Goal: Task Accomplishment & Management: Use online tool/utility

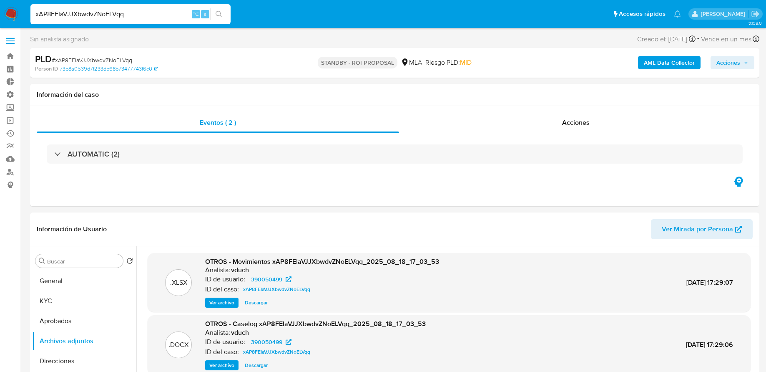
select select "10"
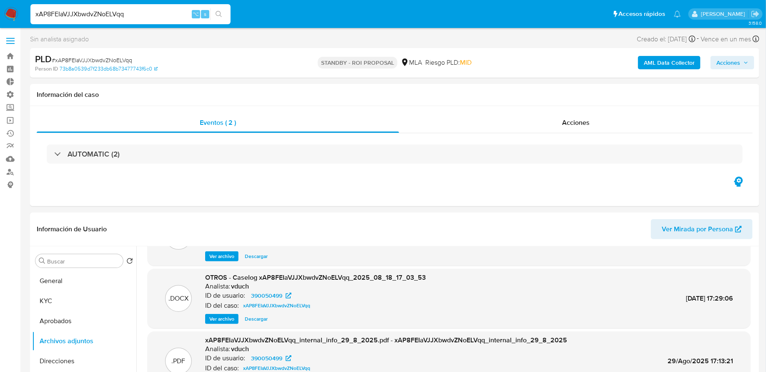
click at [140, 16] on input "xAP8FEIaVJJXbwdvZNoELVqq" at bounding box center [130, 14] width 200 height 11
paste input "yOlgl29UxUxb0py0UHFI6jXN"
type input "yOlgl29UxUxb0py0UHFI6jXN"
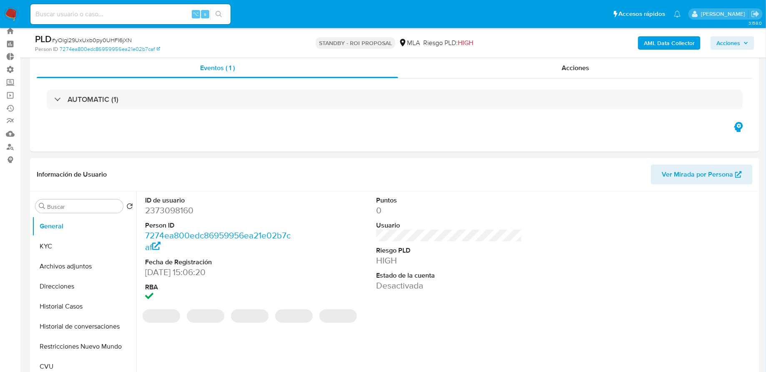
scroll to position [51, 0]
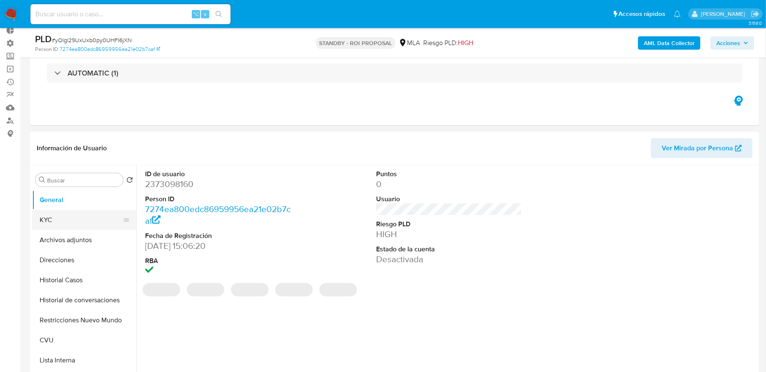
select select "10"
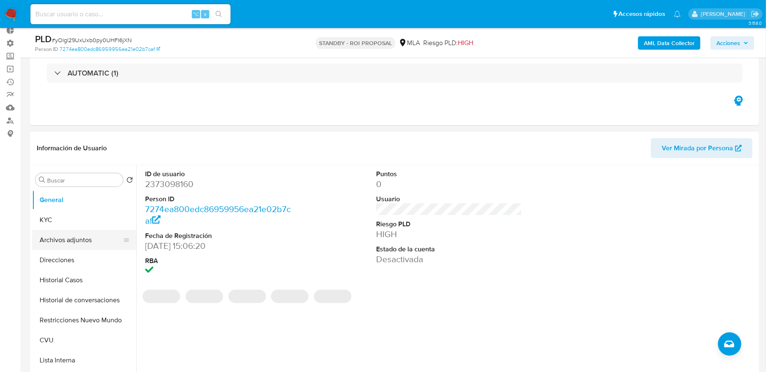
click at [79, 240] on button "Archivos adjuntos" at bounding box center [81, 240] width 98 height 20
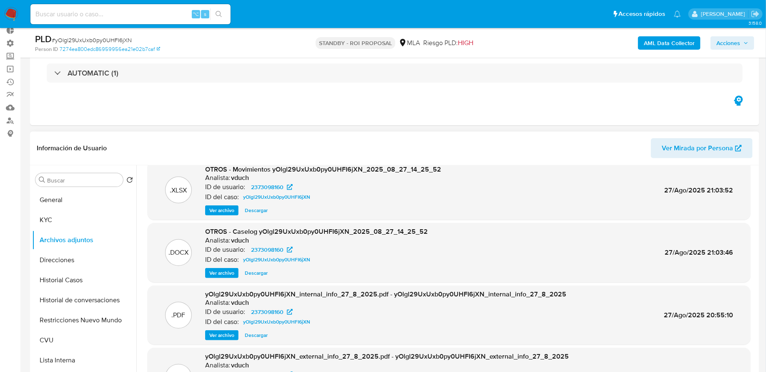
scroll to position [23, 0]
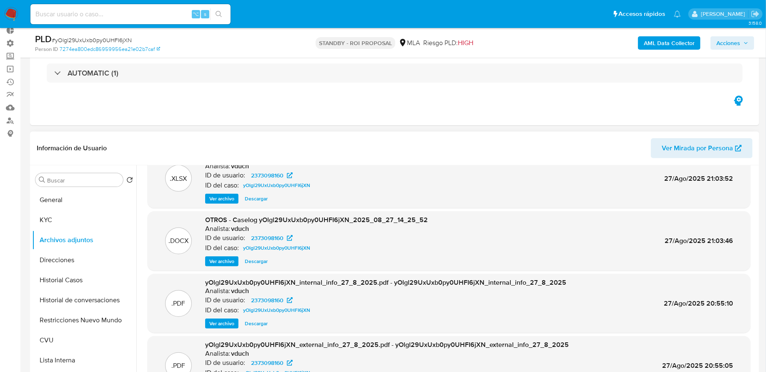
click at [220, 265] on span "Ver archivo" at bounding box center [221, 261] width 25 height 8
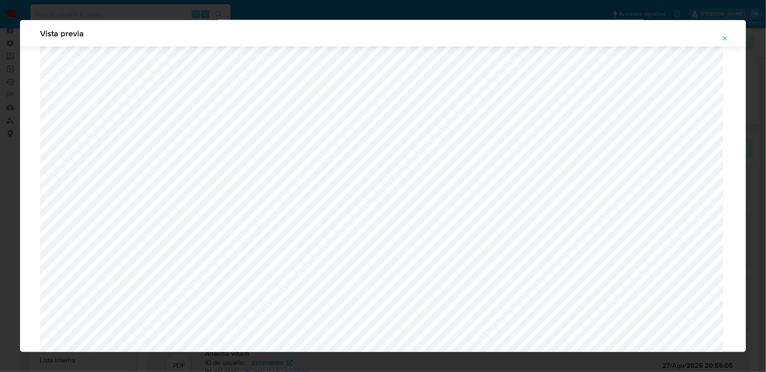
scroll to position [743, 0]
click at [725, 38] on icon "Attachment preview" at bounding box center [726, 38] width 4 height 4
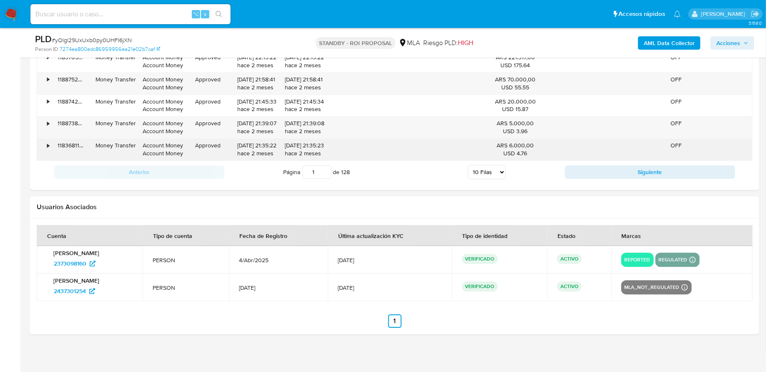
scroll to position [0, 0]
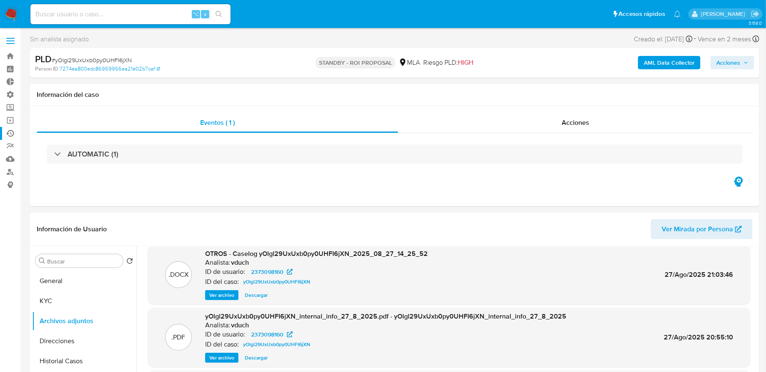
click at [13, 136] on link "Ejecuciones automáticas" at bounding box center [49, 133] width 99 height 13
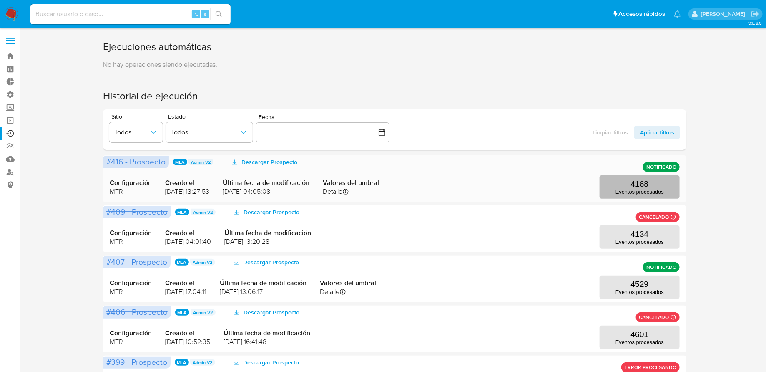
click at [634, 194] on p "Eventos procesados" at bounding box center [640, 192] width 48 height 6
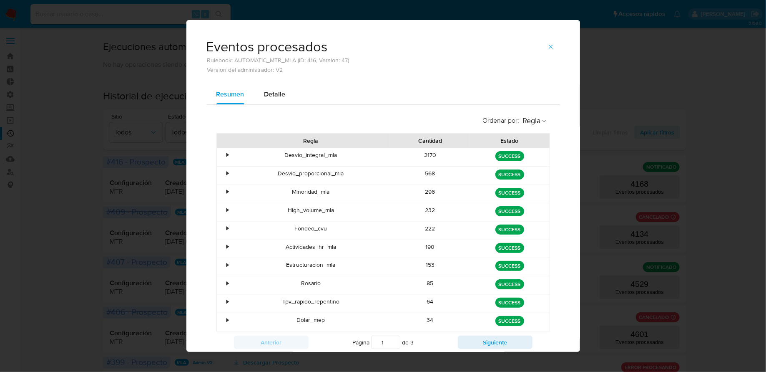
click at [227, 155] on div "•" at bounding box center [228, 155] width 2 height 8
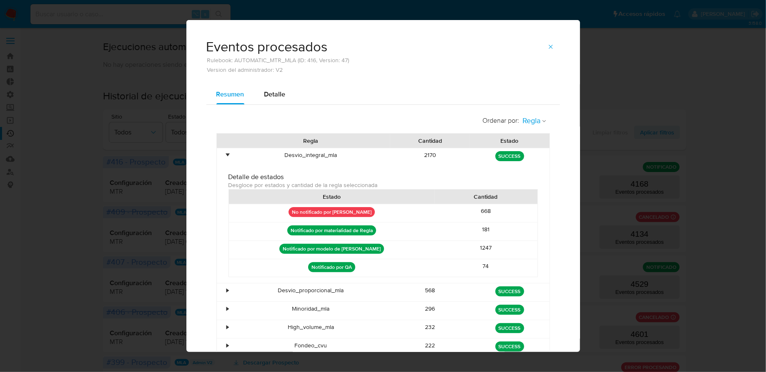
click at [539, 121] on span "Regla" at bounding box center [532, 121] width 18 height 10
click at [530, 145] on div "Estado" at bounding box center [533, 139] width 20 height 20
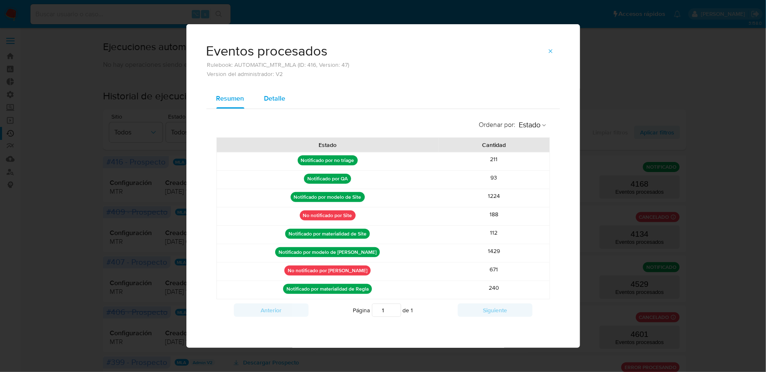
click at [275, 103] on span "Detalle" at bounding box center [274, 98] width 21 height 10
select select "10"
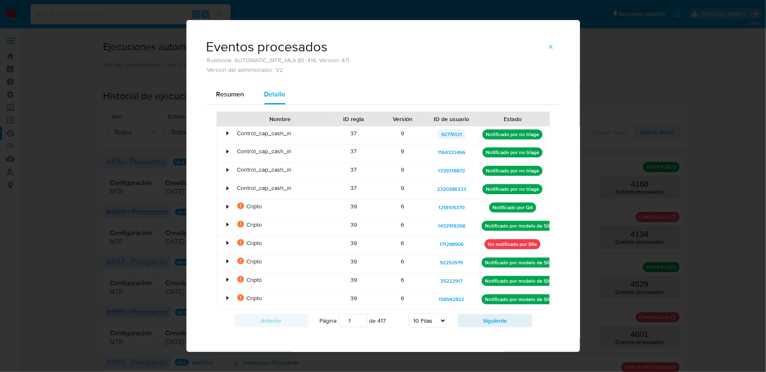
click at [447, 136] on span "92776121" at bounding box center [451, 134] width 21 height 10
click at [239, 84] on div "Resumen" at bounding box center [231, 94] width 28 height 20
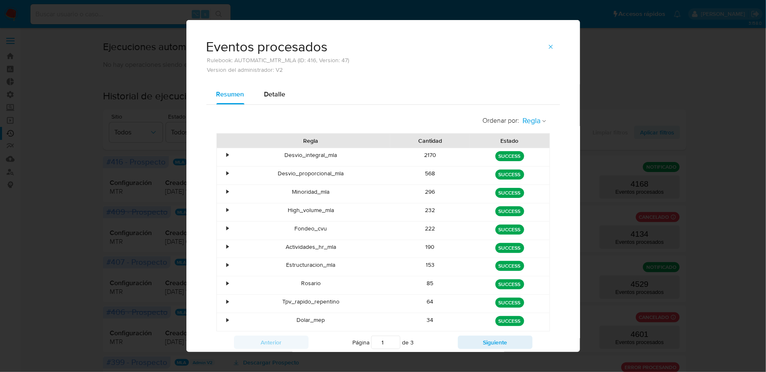
click at [539, 113] on button "Regla" at bounding box center [535, 120] width 30 height 19
click at [529, 137] on span "Estado" at bounding box center [533, 139] width 20 height 8
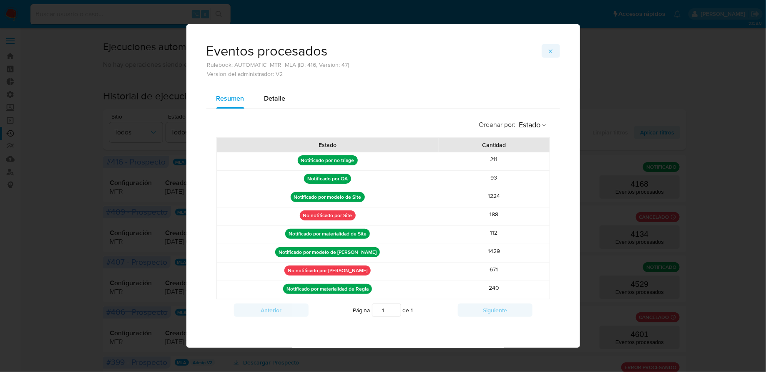
click at [552, 51] on icon "button" at bounding box center [551, 51] width 7 height 7
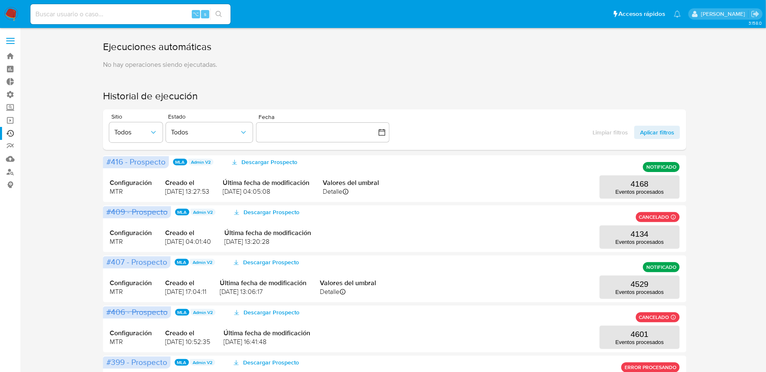
click at [3, 13] on nav "Pausado Ver notificaciones ⌥ s Accesos rápidos Presiona las siguientes teclas p…" at bounding box center [383, 14] width 766 height 28
click at [8, 13] on img at bounding box center [11, 14] width 14 height 14
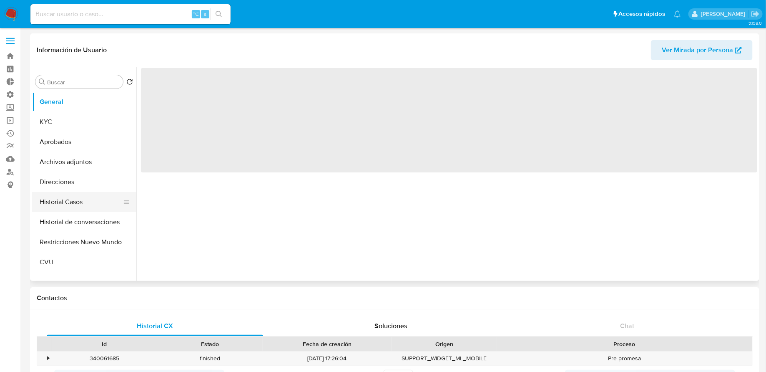
click at [79, 197] on button "Historial Casos" at bounding box center [81, 202] width 98 height 20
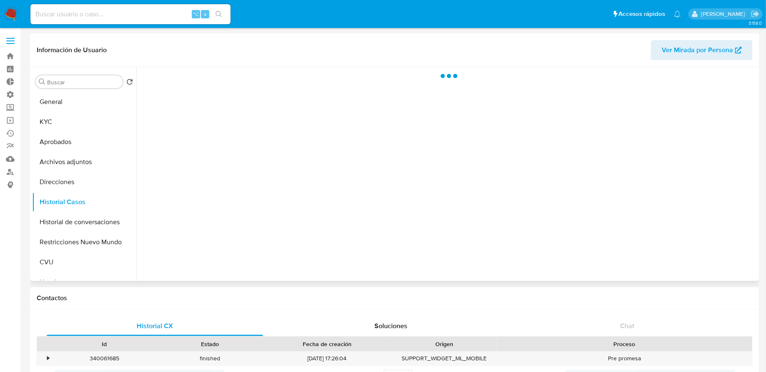
select select "10"
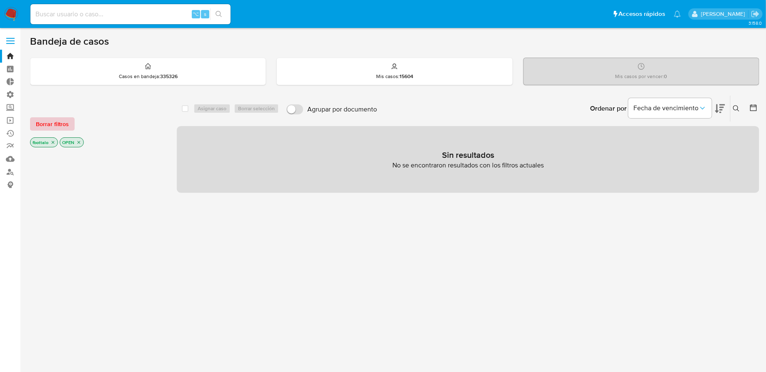
click at [33, 123] on button "Borrar filtros" at bounding box center [52, 123] width 45 height 13
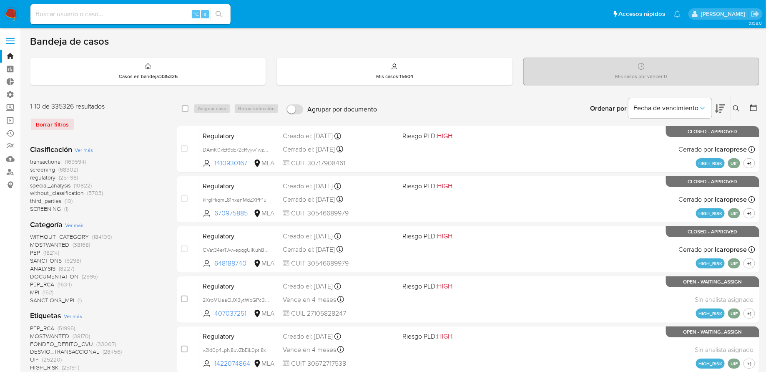
click at [751, 103] on icon at bounding box center [754, 107] width 8 height 8
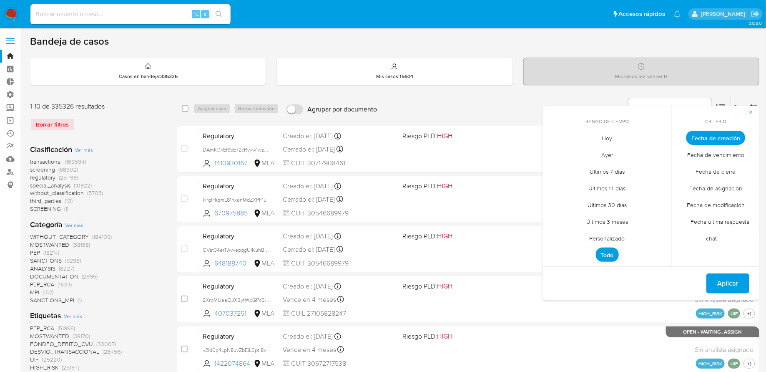
click at [610, 139] on span "Hoy" at bounding box center [608, 138] width 28 height 17
click at [732, 281] on span "Aplicar" at bounding box center [728, 283] width 21 height 18
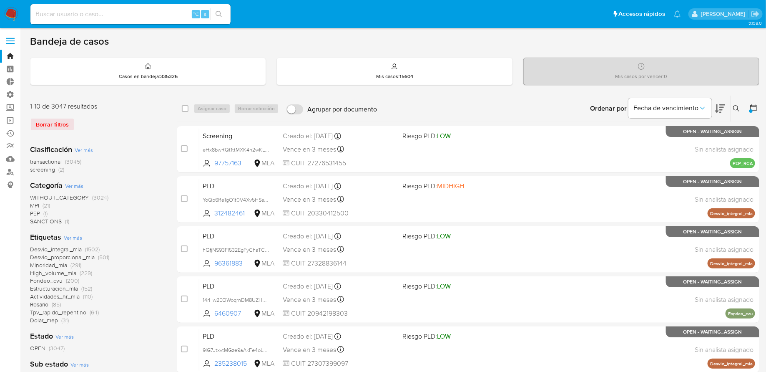
click at [149, 207] on div "WITHOUT_CATEGORY (3024) MPI (21) PEP (1) SANCTIONS (1)" at bounding box center [97, 210] width 134 height 32
click at [50, 161] on span "transactional" at bounding box center [46, 161] width 32 height 8
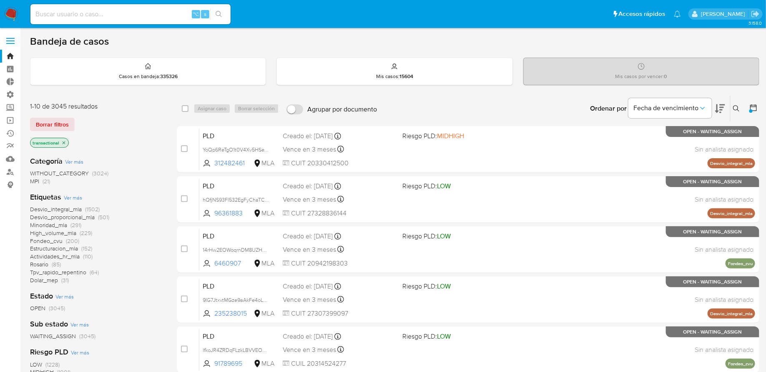
click at [86, 231] on span "(229)" at bounding box center [86, 233] width 13 height 8
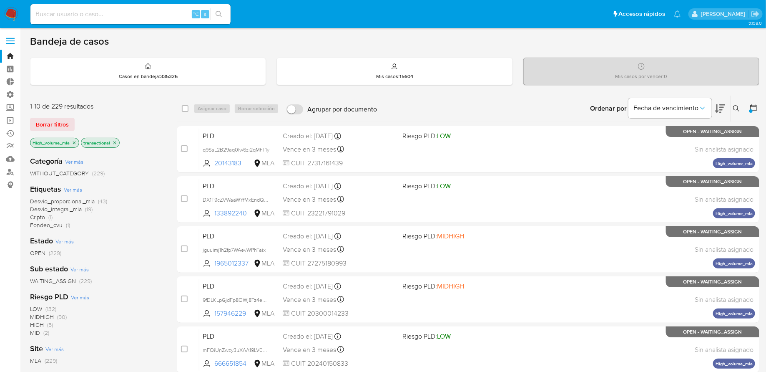
click at [75, 141] on icon "close-filter" at bounding box center [74, 142] width 5 height 5
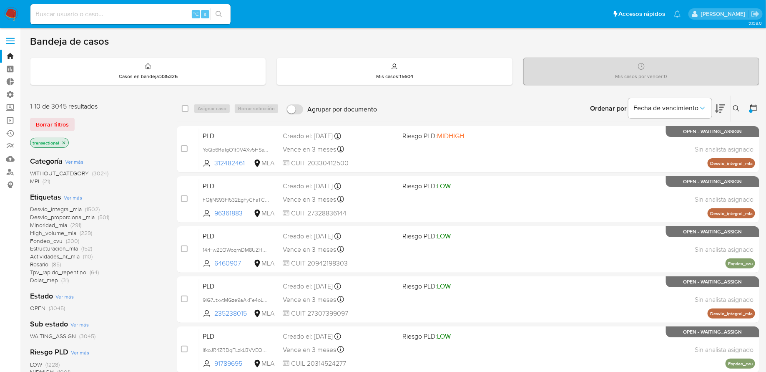
click at [63, 141] on icon "close-filter" at bounding box center [63, 142] width 5 height 5
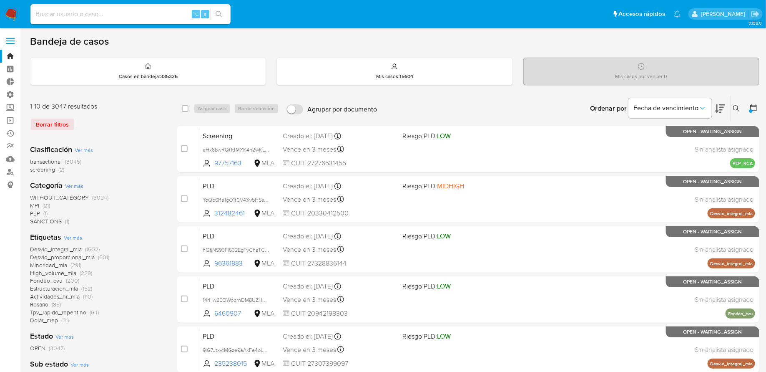
click at [749, 108] on div at bounding box center [752, 109] width 15 height 26
click at [754, 108] on icon at bounding box center [754, 107] width 8 height 8
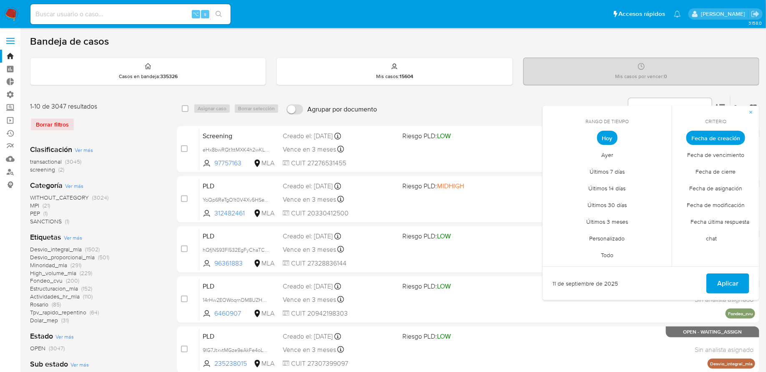
click at [618, 199] on span "Últimos 30 días" at bounding box center [607, 204] width 57 height 17
click at [729, 287] on span "Aplicar" at bounding box center [728, 283] width 21 height 18
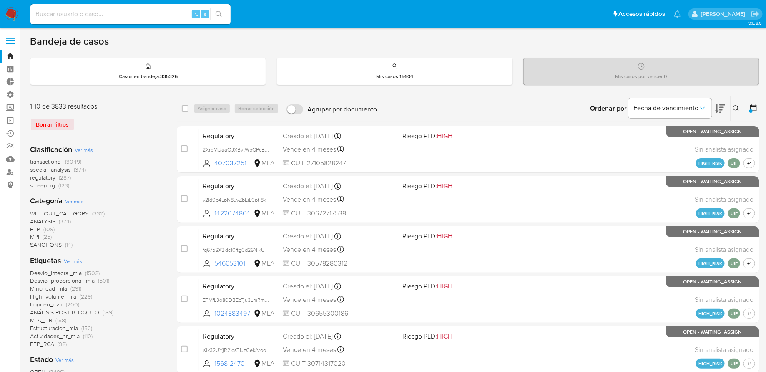
scroll to position [167, 0]
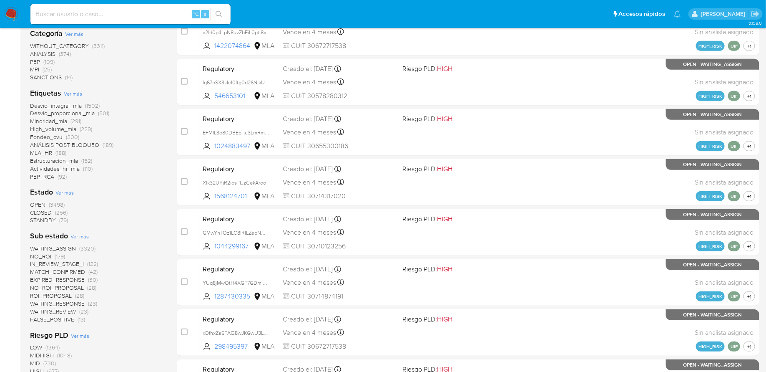
click at [90, 249] on span "(3320)" at bounding box center [87, 248] width 16 height 8
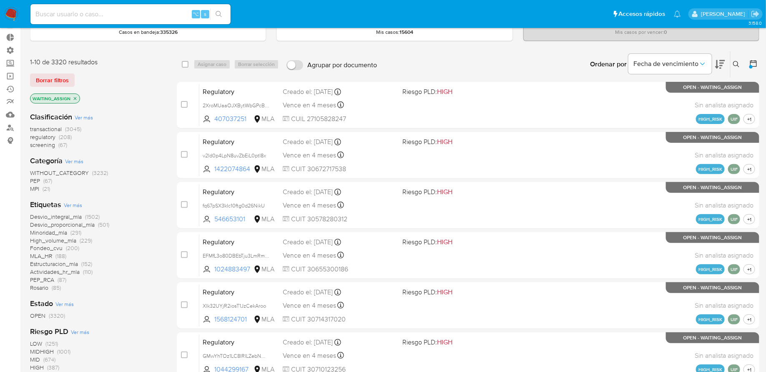
scroll to position [63, 0]
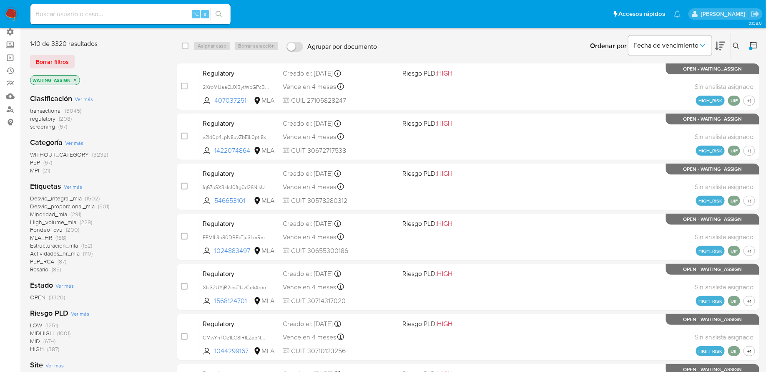
click at [121, 22] on div "⌥ s" at bounding box center [130, 14] width 200 height 20
click at [104, 20] on div "⌥ s" at bounding box center [130, 14] width 200 height 20
click at [94, 18] on input at bounding box center [130, 14] width 200 height 11
paste input "jSaBnIomQ5zfBfOPxxlWncon"
type input "jSaBnIomQ5zfBfOPxxlWncon"
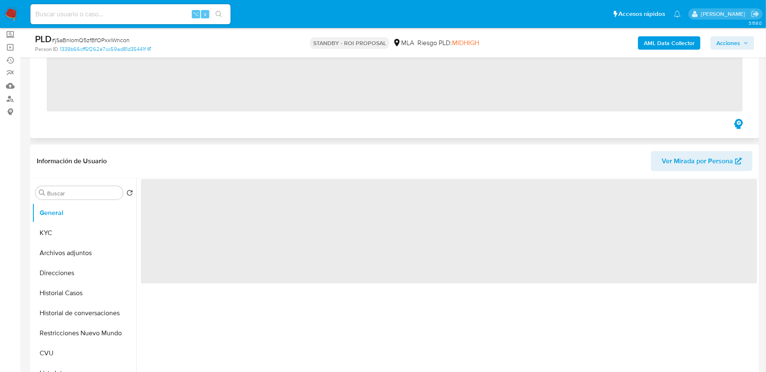
scroll to position [127, 0]
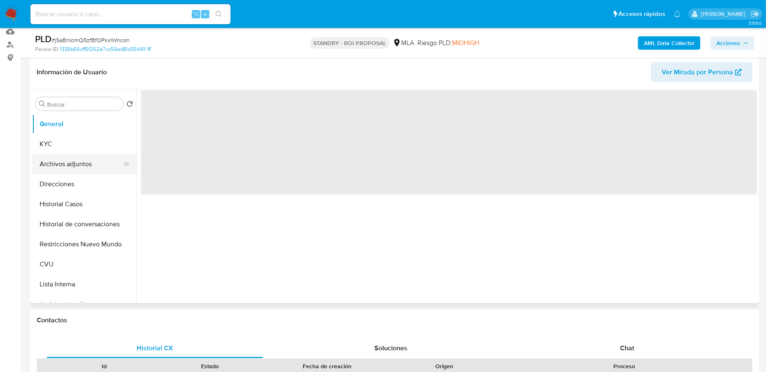
click at [70, 165] on button "Archivos adjuntos" at bounding box center [81, 164] width 98 height 20
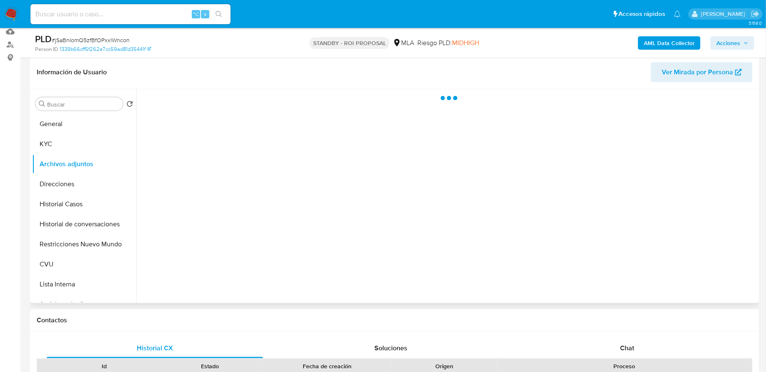
select select "10"
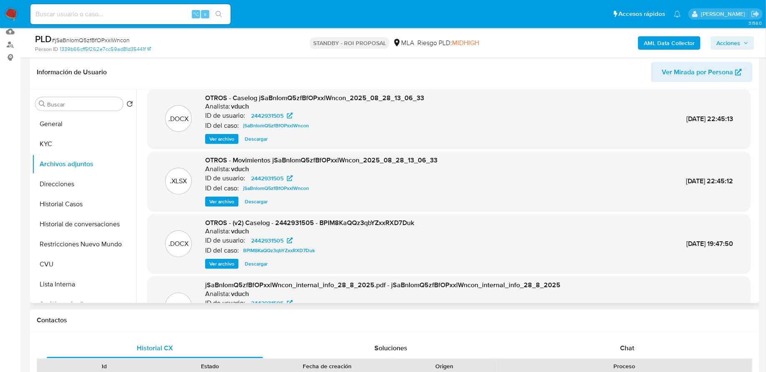
scroll to position [8, 0]
click at [221, 138] on span "Ver archivo" at bounding box center [221, 138] width 25 height 8
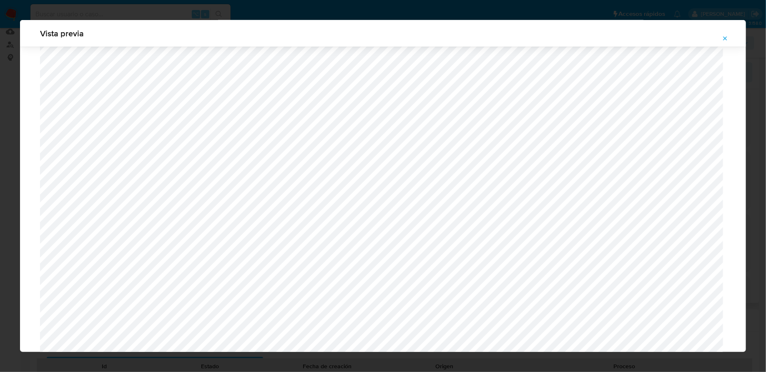
scroll to position [395, 0]
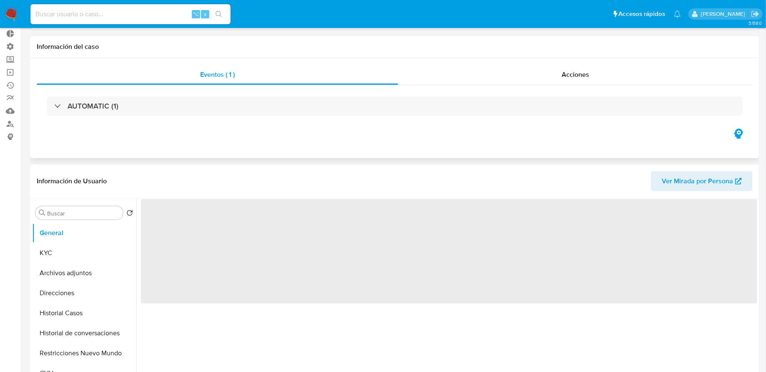
scroll to position [83, 0]
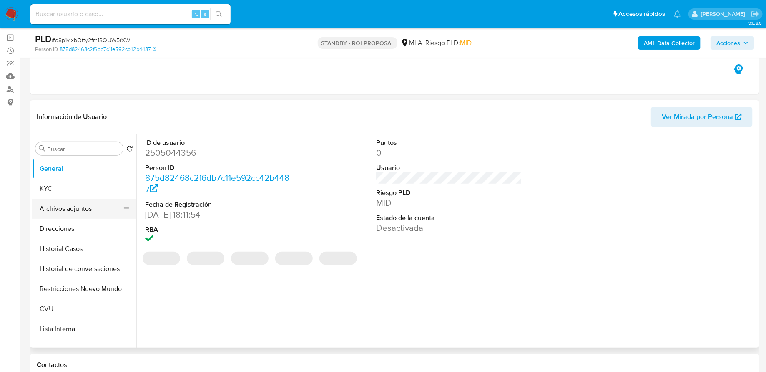
click at [69, 201] on button "Archivos adjuntos" at bounding box center [81, 209] width 98 height 20
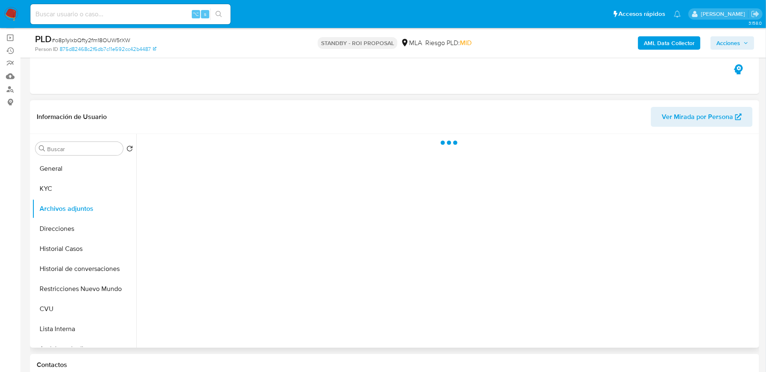
select select "10"
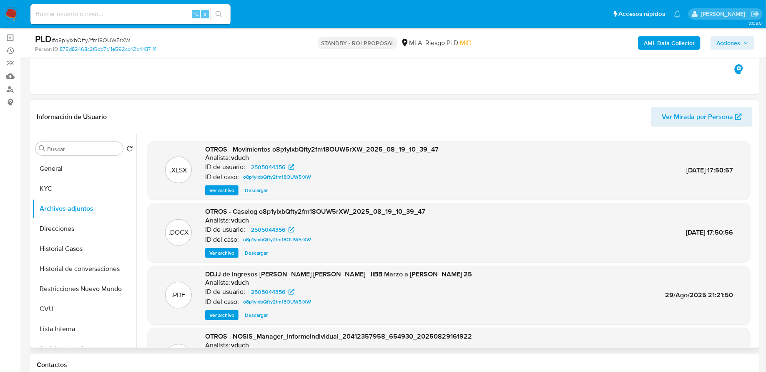
click at [226, 254] on span "Ver archivo" at bounding box center [221, 253] width 25 height 8
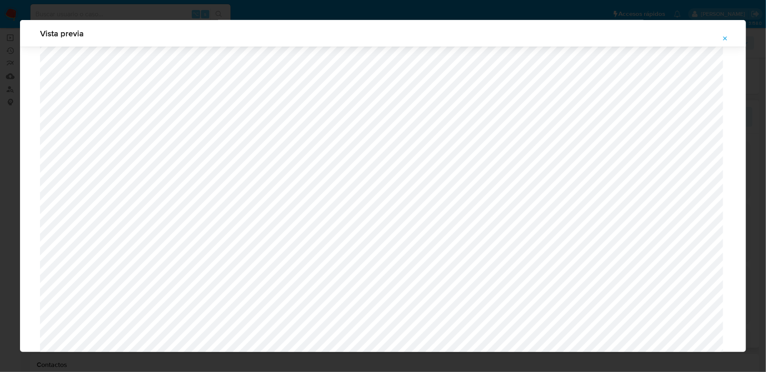
scroll to position [377, 0]
click at [725, 36] on icon "Attachment preview" at bounding box center [725, 38] width 7 height 7
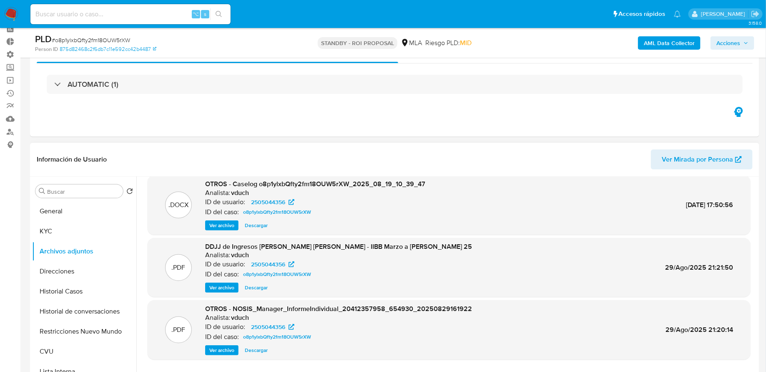
scroll to position [81, 0]
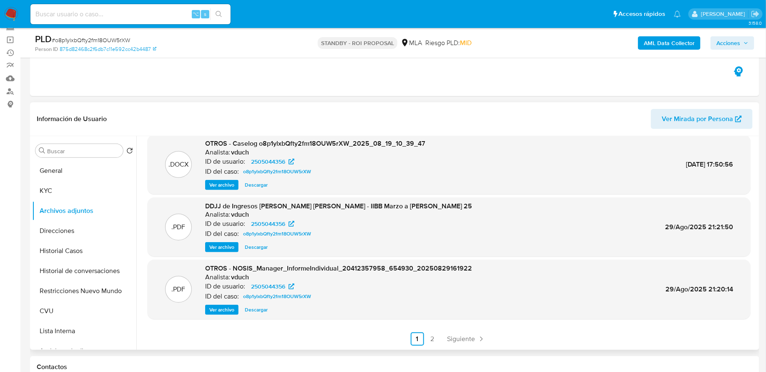
click at [257, 184] on span "Descargar" at bounding box center [256, 185] width 23 height 8
click at [153, 17] on input at bounding box center [130, 14] width 200 height 11
paste input "wKmvV5nYZIiU5PiiGZxZLsOa"
type input "wKmvV5nYZIiU5PiiGZxZLsOa"
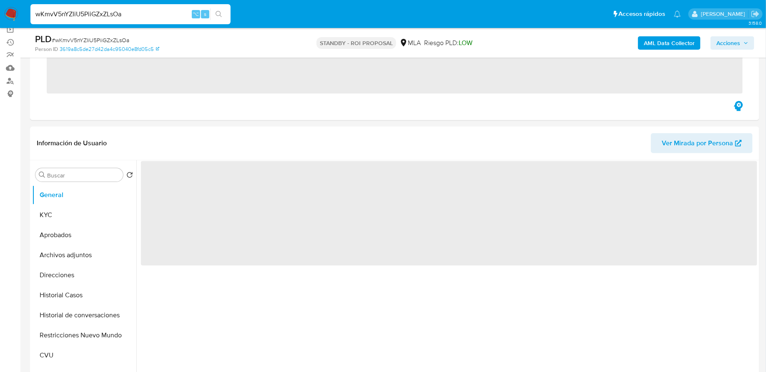
scroll to position [95, 0]
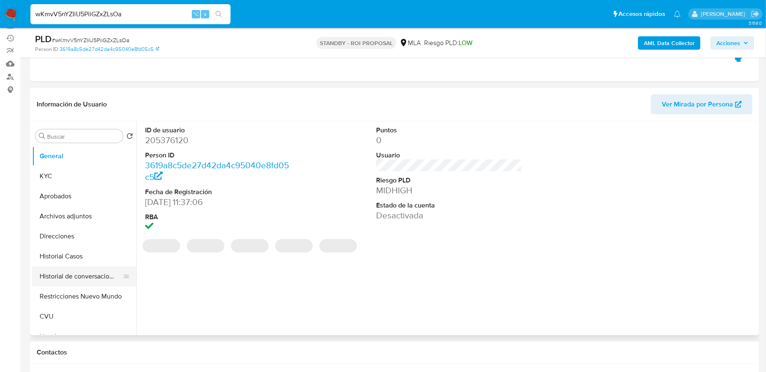
click at [82, 277] on button "Historial de conversaciones" at bounding box center [81, 276] width 98 height 20
select select "10"
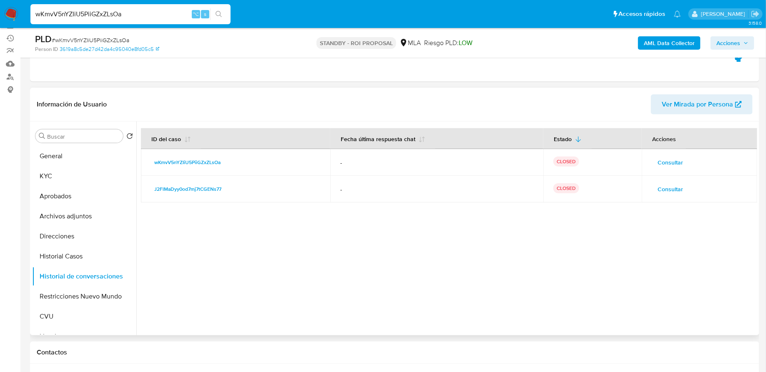
click at [665, 162] on span "Consultar" at bounding box center [670, 162] width 25 height 12
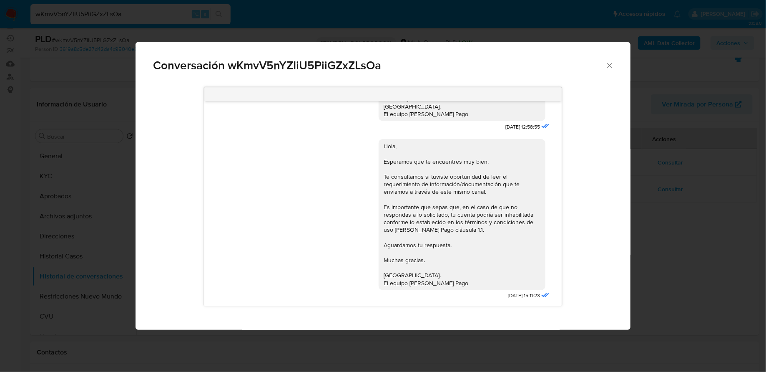
scroll to position [0, 0]
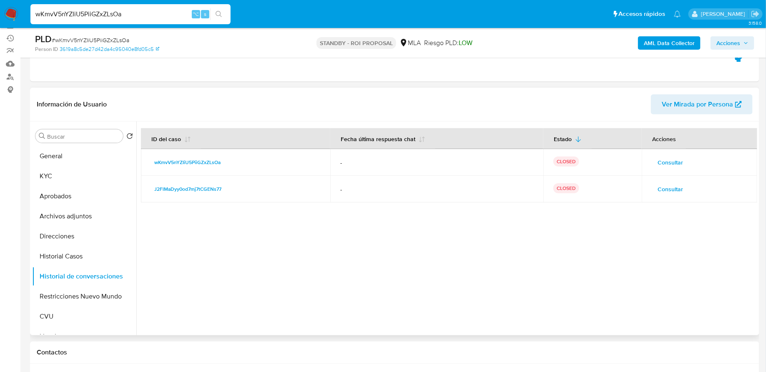
click at [668, 185] on span "Consultar" at bounding box center [670, 189] width 25 height 12
click at [76, 218] on button "Archivos adjuntos" at bounding box center [81, 216] width 98 height 20
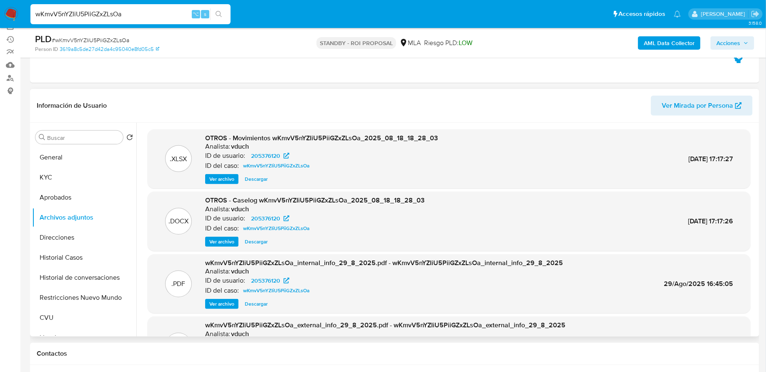
scroll to position [102, 0]
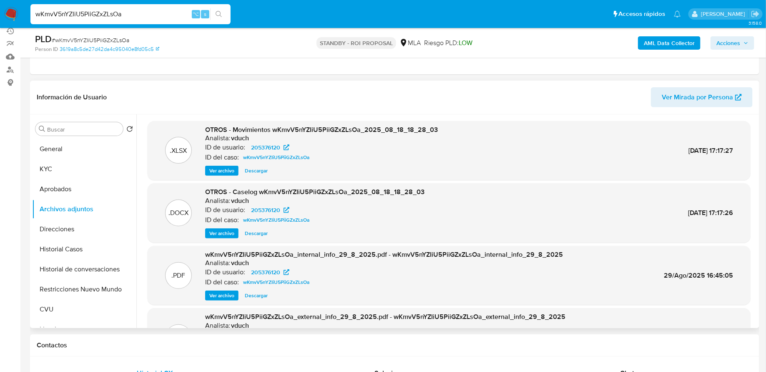
click at [230, 235] on span "Ver archivo" at bounding box center [221, 233] width 25 height 8
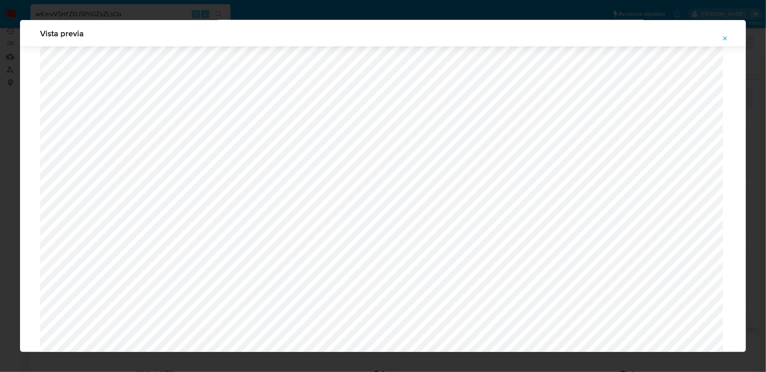
scroll to position [702, 0]
click at [724, 33] on span "Attachment preview" at bounding box center [725, 39] width 7 height 12
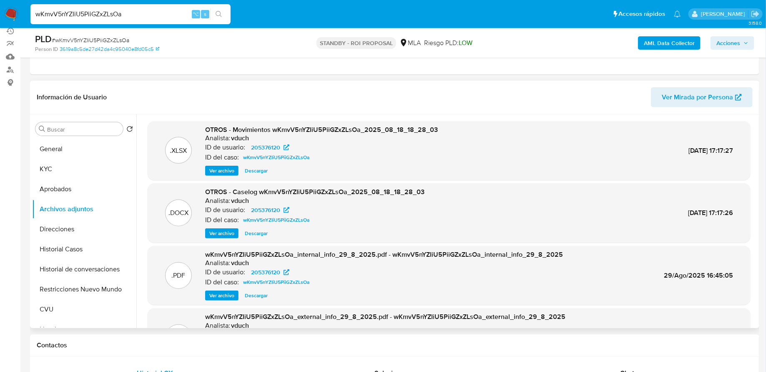
click at [258, 236] on span "Descargar" at bounding box center [256, 233] width 23 height 8
click at [105, 14] on input "wKmvV5nYZIiU5PiiGZxZLsOa" at bounding box center [130, 14] width 200 height 11
paste input "PPY5bdFsaELX00NJFcYtpsRS"
type input "PPY5bdFsaELX00NJFcYtpsRS"
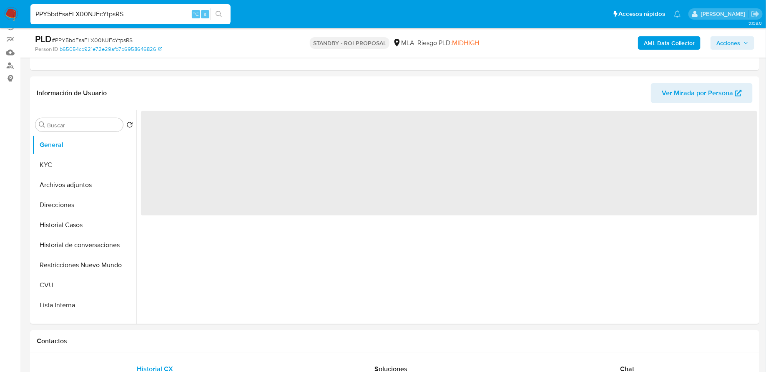
scroll to position [116, 0]
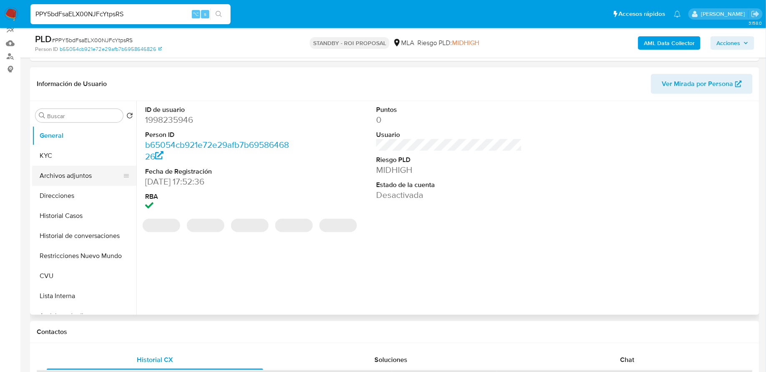
click at [83, 174] on button "Archivos adjuntos" at bounding box center [81, 176] width 98 height 20
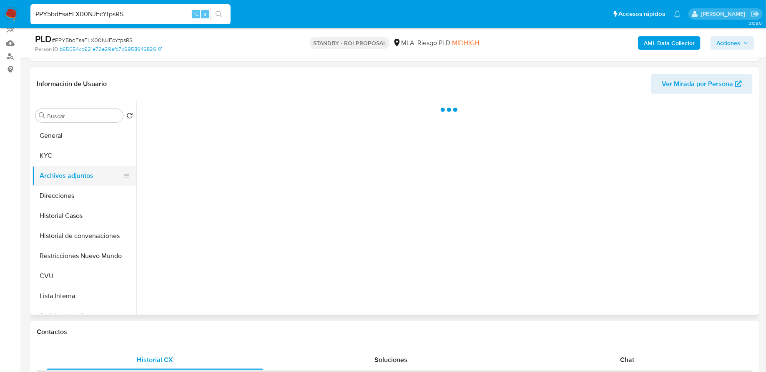
select select "10"
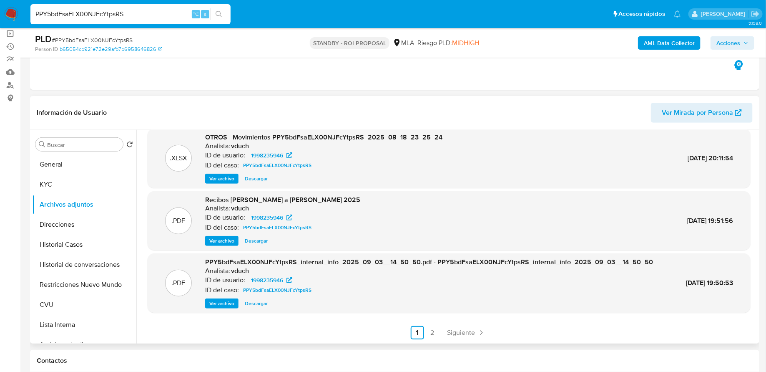
scroll to position [0, 0]
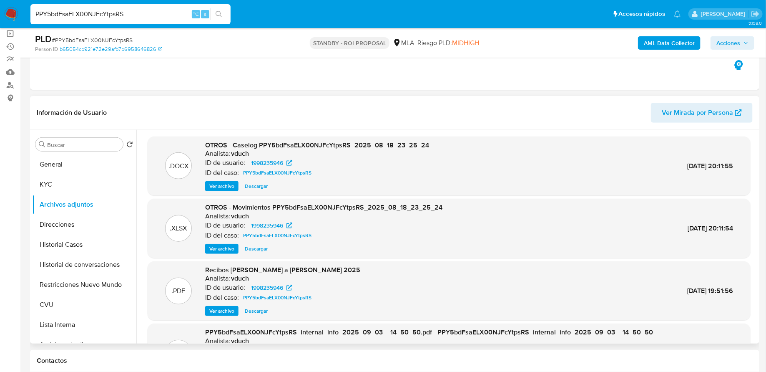
click at [230, 186] on span "Ver archivo" at bounding box center [221, 186] width 25 height 8
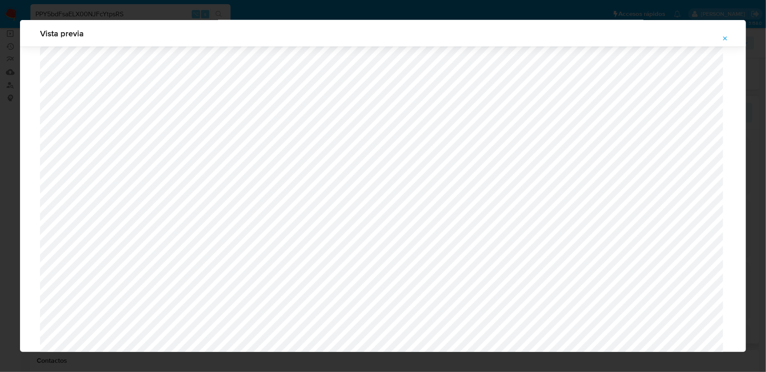
scroll to position [650, 0]
click at [726, 40] on icon "Attachment preview" at bounding box center [725, 38] width 7 height 7
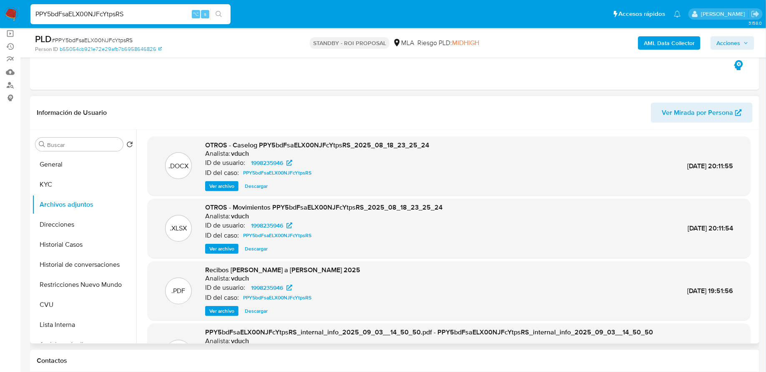
click at [263, 185] on span "Descargar" at bounding box center [256, 186] width 23 height 8
click at [160, 15] on input "PPY5bdFsaELX00NJFcYtpsRS" at bounding box center [130, 14] width 200 height 11
paste input "wnxuc1M3rjKFGZaYmekZ4Ep2"
type input "wnxuc1M3rjKFGZaYmekZ4Ep2"
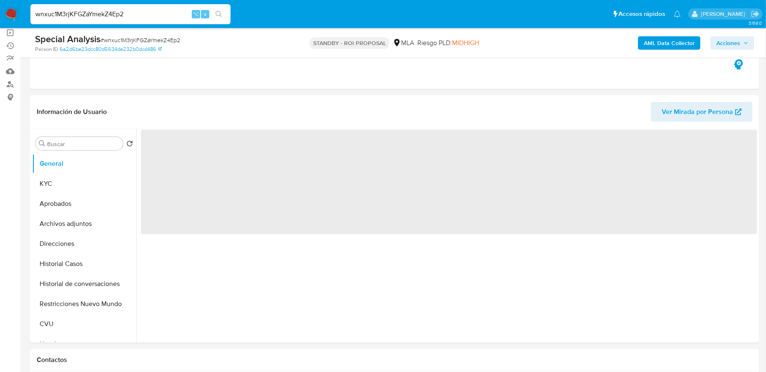
scroll to position [101, 0]
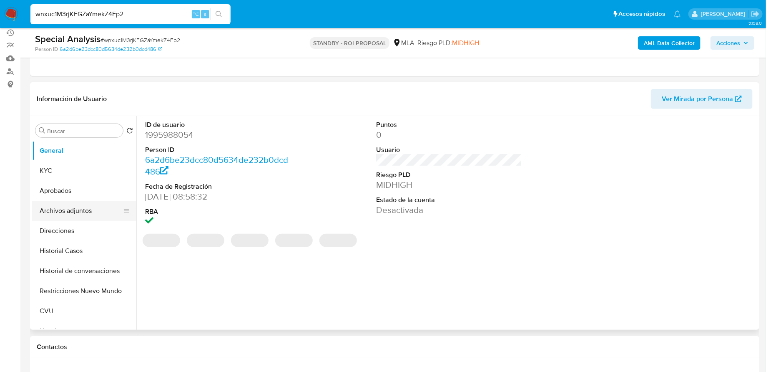
click at [82, 204] on button "Archivos adjuntos" at bounding box center [81, 211] width 98 height 20
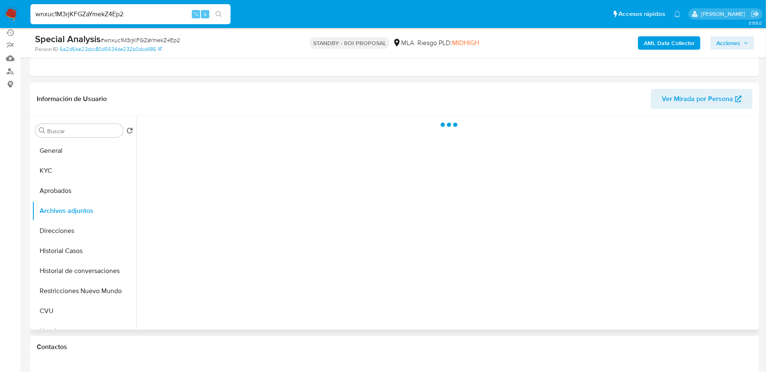
select select "10"
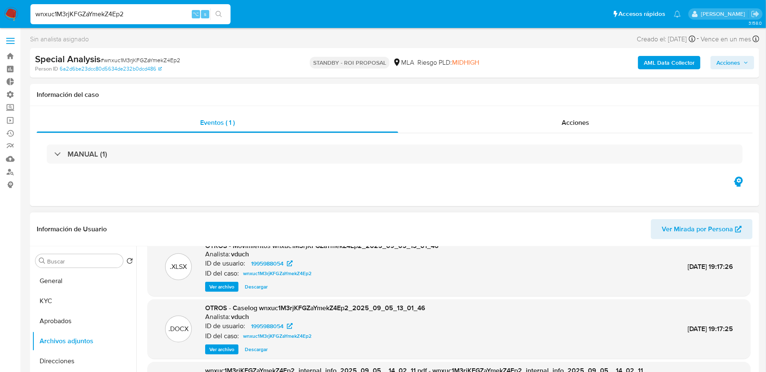
scroll to position [22, 0]
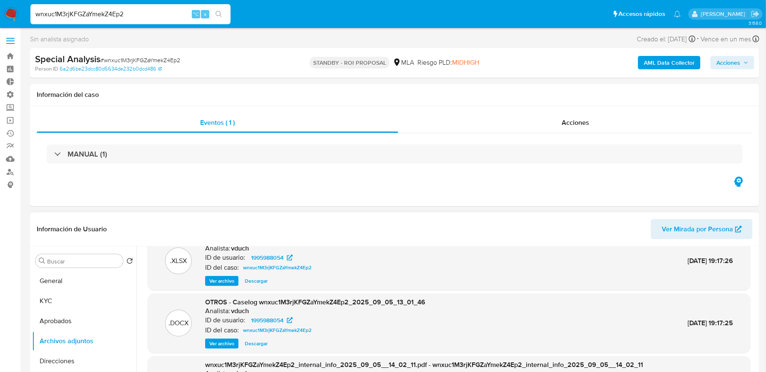
click at [217, 344] on span "Ver archivo" at bounding box center [221, 343] width 25 height 8
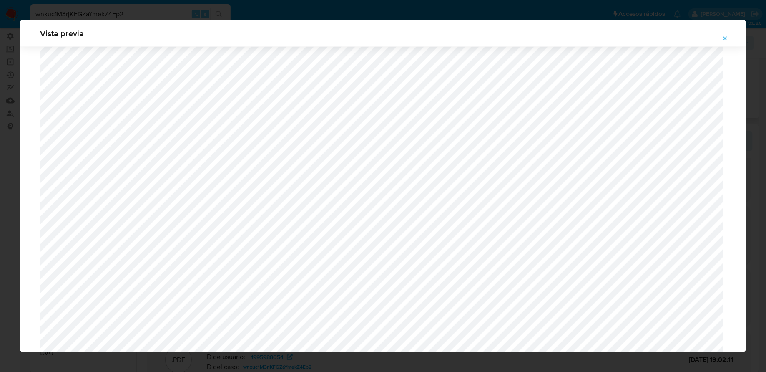
scroll to position [365, 0]
click at [724, 37] on icon "Attachment preview" at bounding box center [726, 38] width 4 height 4
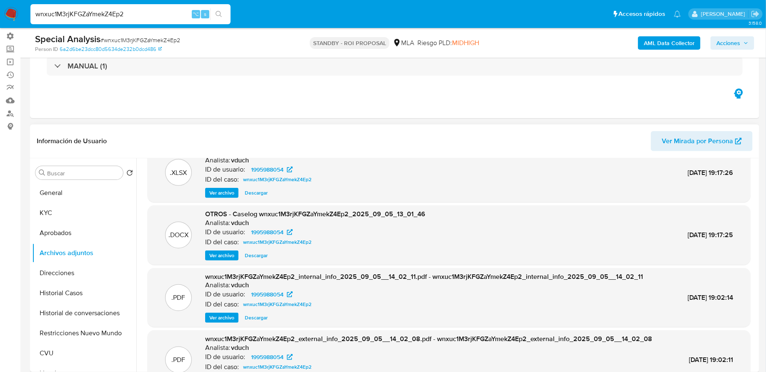
click at [105, 15] on input "wnxuc1M3rjKFGZaYmekZ4Ep2" at bounding box center [130, 14] width 200 height 11
paste input "xAP8FEIaVJJXbwdvZNoELVqq"
type input "xAP8FEIaVJJXbwdvZNoELVqq"
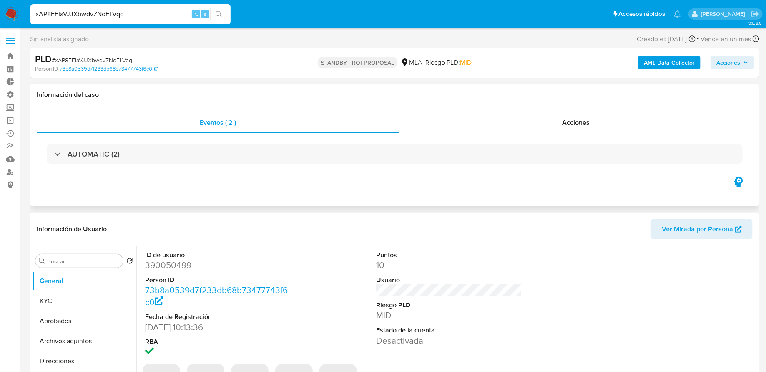
select select "10"
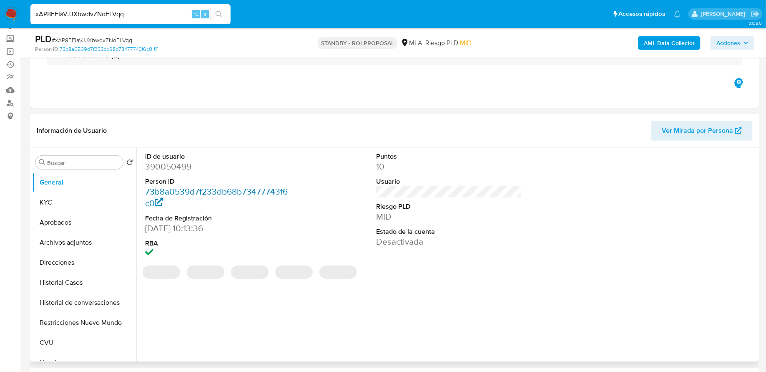
scroll to position [127, 0]
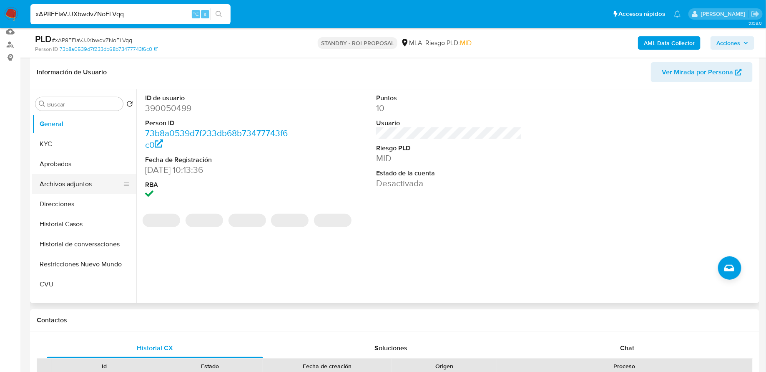
click at [60, 178] on button "Archivos adjuntos" at bounding box center [81, 184] width 98 height 20
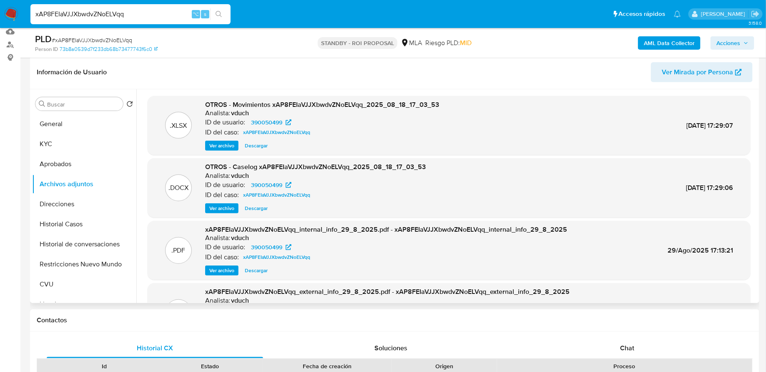
click at [224, 208] on span "Ver archivo" at bounding box center [221, 208] width 25 height 8
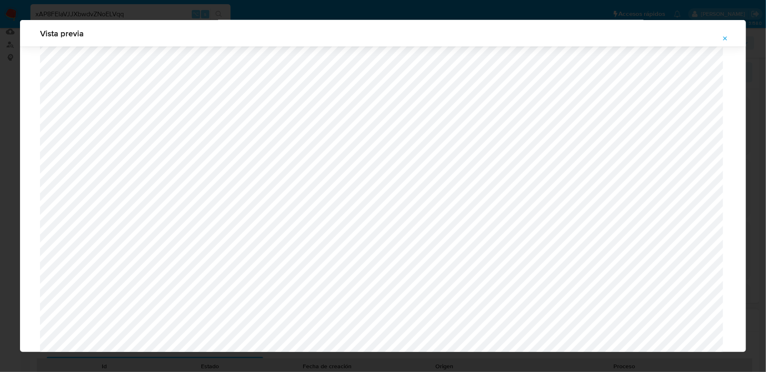
scroll to position [714, 0]
click at [726, 33] on span "Attachment preview" at bounding box center [725, 39] width 7 height 12
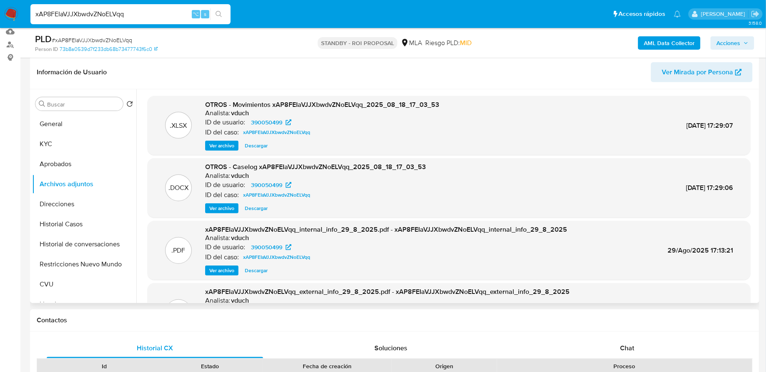
click at [258, 208] on span "Descargar" at bounding box center [256, 208] width 23 height 8
click at [143, 15] on input "xAP8FEIaVJJXbwdvZNoELVqq" at bounding box center [130, 14] width 200 height 11
paste input "wnxuc1M3rjKFGZaYmekZ4Ep2"
type input "wnxuc1M3rjKFGZaYmekZ4Ep2"
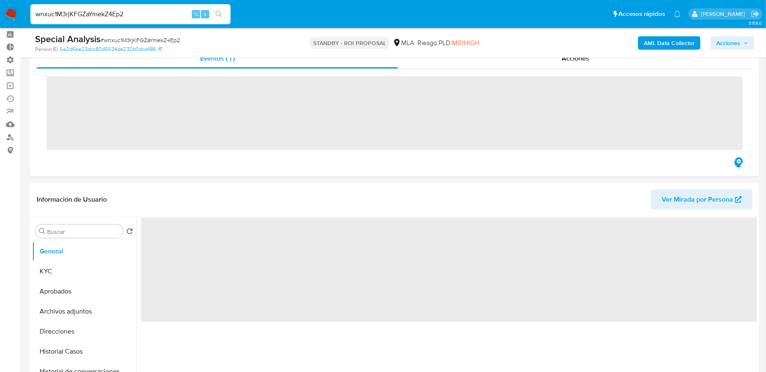
scroll to position [82, 0]
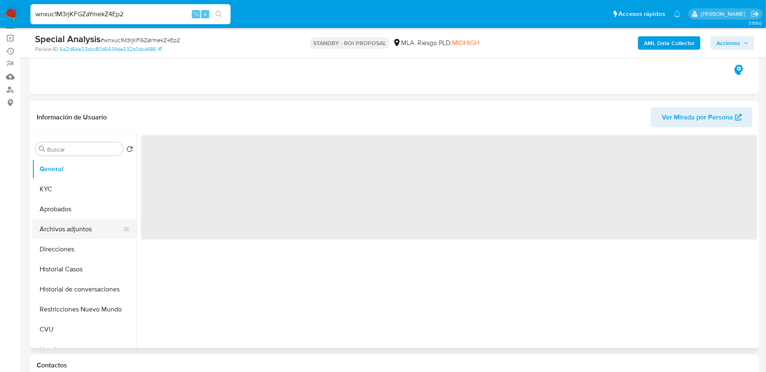
click at [74, 225] on button "Archivos adjuntos" at bounding box center [81, 229] width 98 height 20
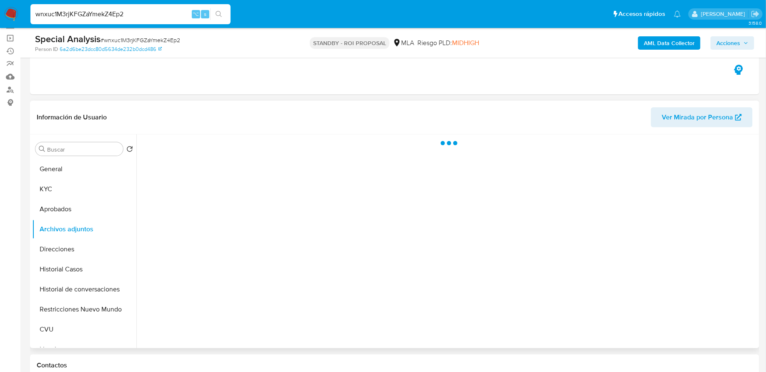
select select "10"
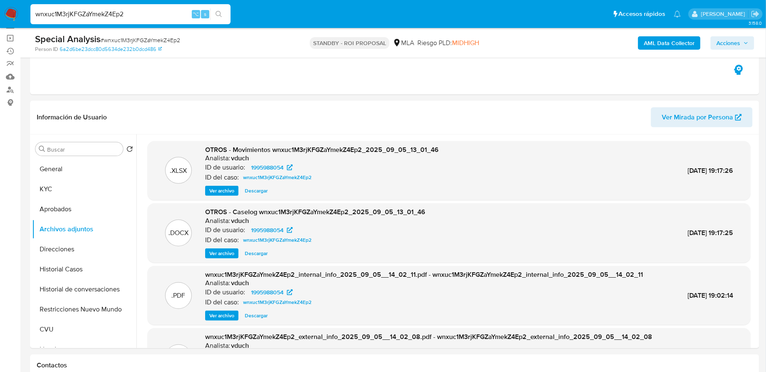
scroll to position [1, 0]
click at [250, 252] on span "Descargar" at bounding box center [256, 252] width 23 height 8
click at [132, 16] on input "wnxuc1M3rjKFGZaYmekZ4Ep2" at bounding box center [130, 14] width 200 height 11
paste input "Yoo4eMBegNOJUASqNUfY4rp7"
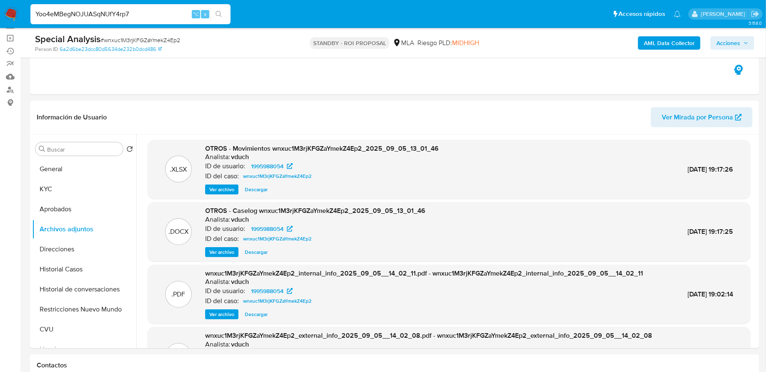
type input "Yoo4eMBegNOJUASqNUfY4rp7"
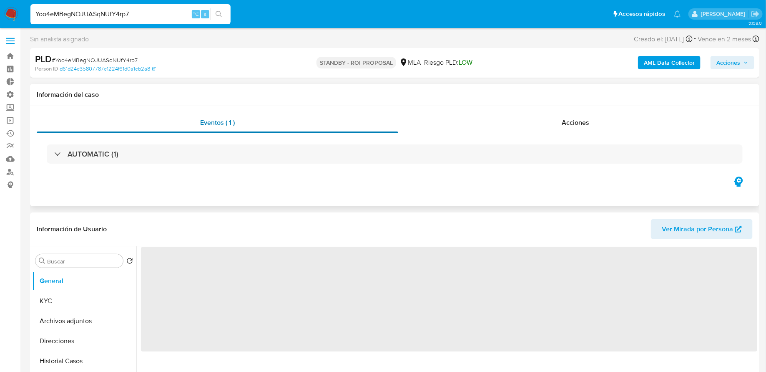
scroll to position [60, 0]
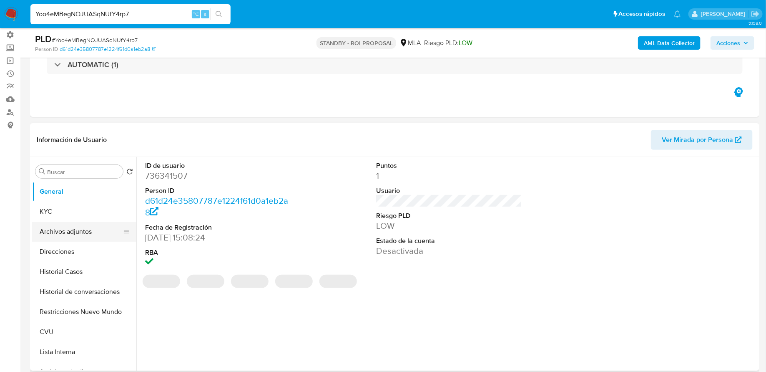
click at [71, 236] on button "Archivos adjuntos" at bounding box center [81, 232] width 98 height 20
select select "10"
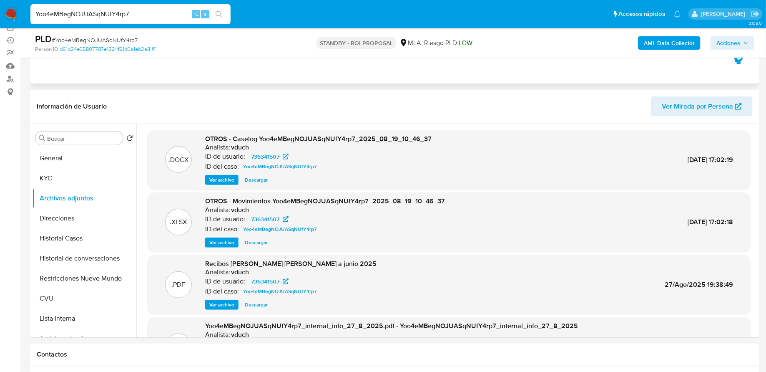
scroll to position [139, 0]
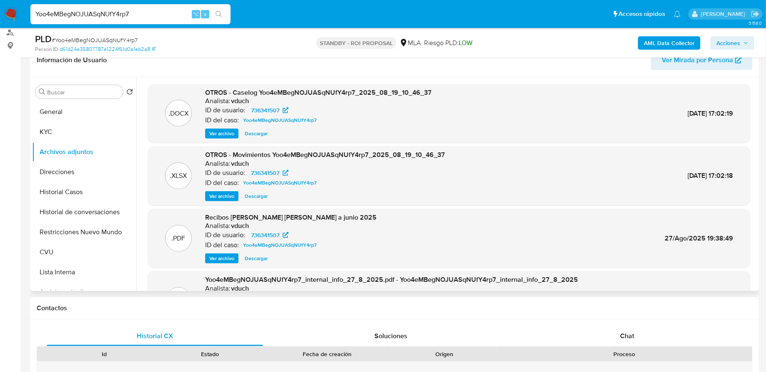
click at [252, 134] on span "Descargar" at bounding box center [256, 133] width 23 height 8
click at [223, 131] on span "Ver archivo" at bounding box center [221, 133] width 25 height 8
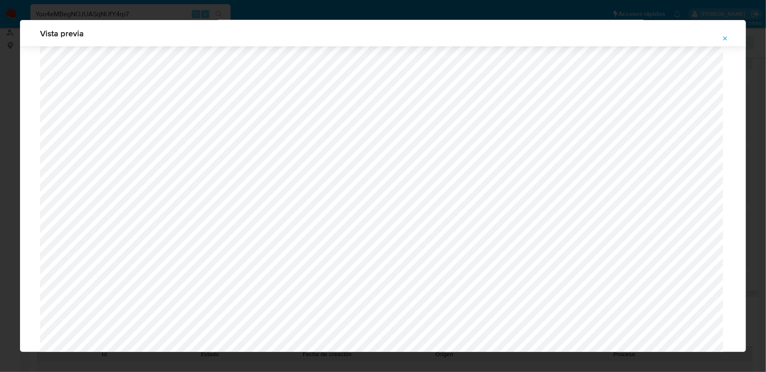
scroll to position [708, 0]
click at [729, 39] on button "Attachment preview" at bounding box center [725, 38] width 18 height 13
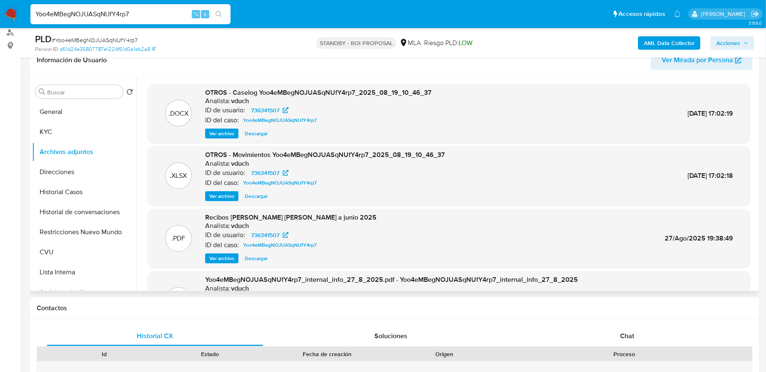
click at [145, 20] on div "Yoo4eMBegNOJUASqNUfY4rp7 ⌥ s" at bounding box center [130, 14] width 200 height 20
click at [145, 18] on input "Yoo4eMBegNOJUASqNUfY4rp7" at bounding box center [130, 14] width 200 height 11
paste input "wKmvV5nYZIiU5PiiGZxZLsOa"
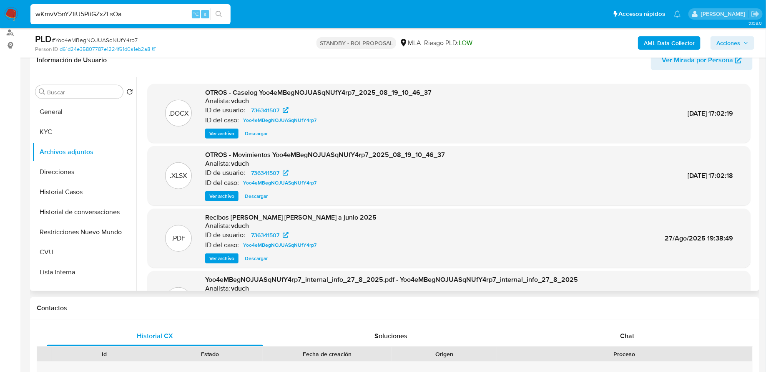
type input "wKmvV5nYZIiU5PiiGZxZLsOa"
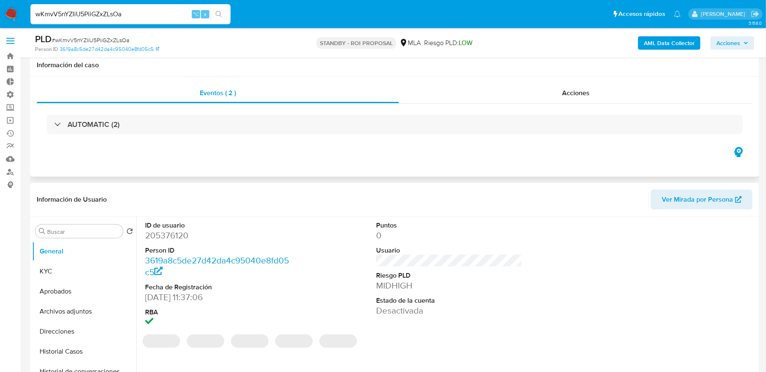
select select "10"
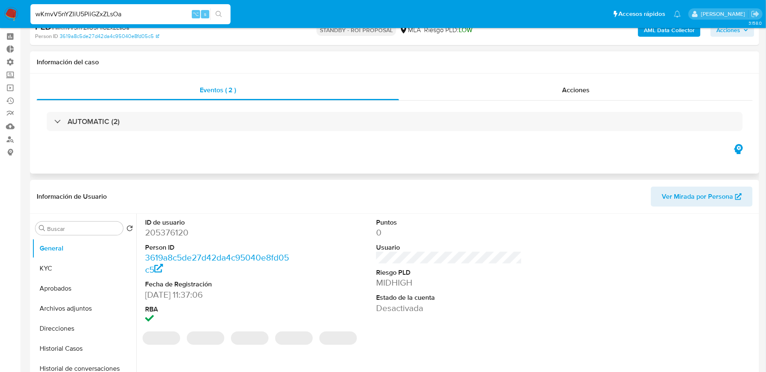
scroll to position [80, 0]
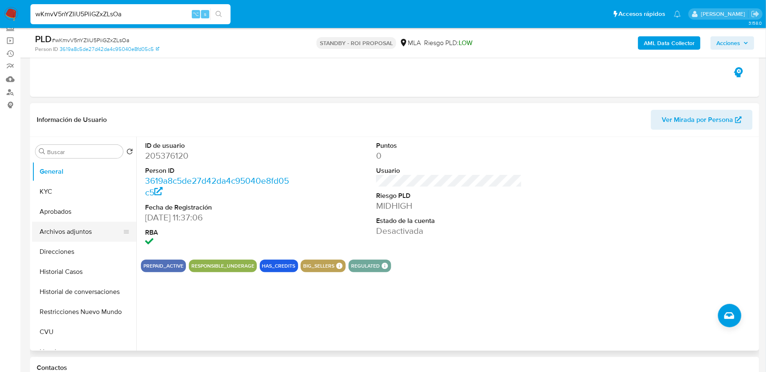
click at [76, 227] on button "Archivos adjuntos" at bounding box center [81, 232] width 98 height 20
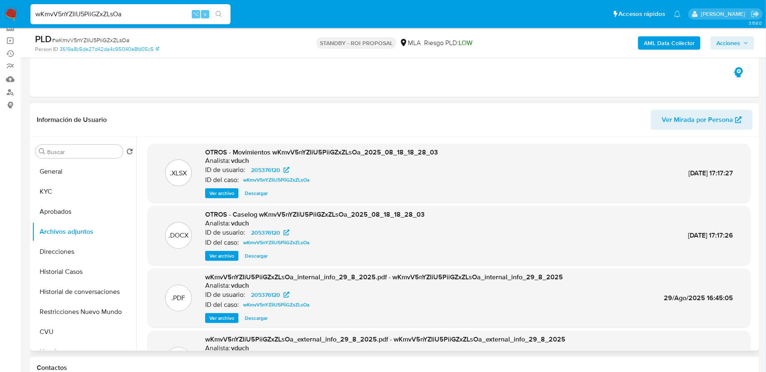
click at [261, 254] on span "Descargar" at bounding box center [256, 256] width 23 height 8
click at [229, 256] on span "Ver archivo" at bounding box center [221, 256] width 25 height 8
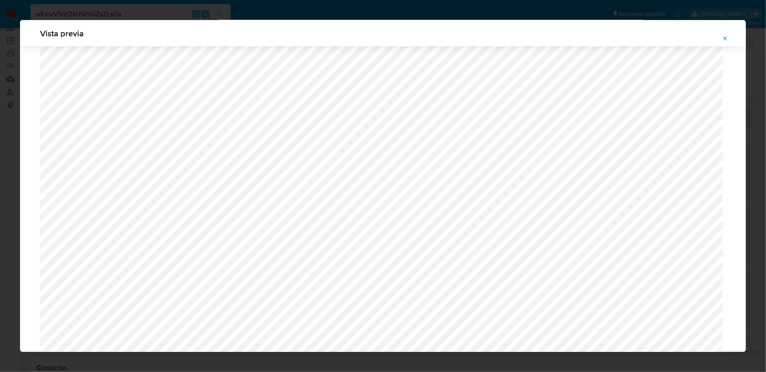
scroll to position [724, 0]
click at [725, 39] on icon "Attachment preview" at bounding box center [725, 38] width 7 height 7
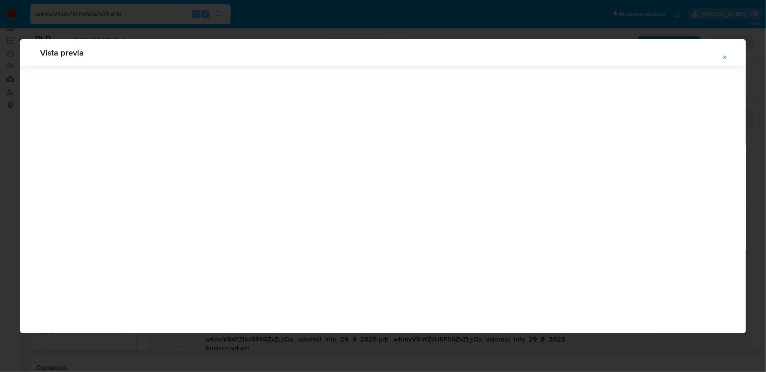
scroll to position [0, 0]
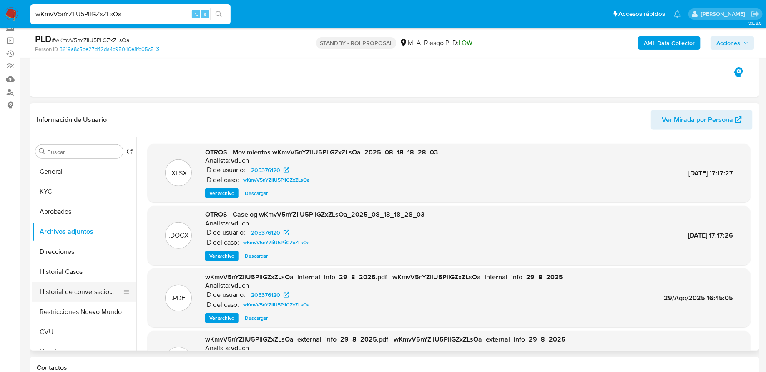
click at [101, 283] on button "Historial de conversaciones" at bounding box center [81, 292] width 98 height 20
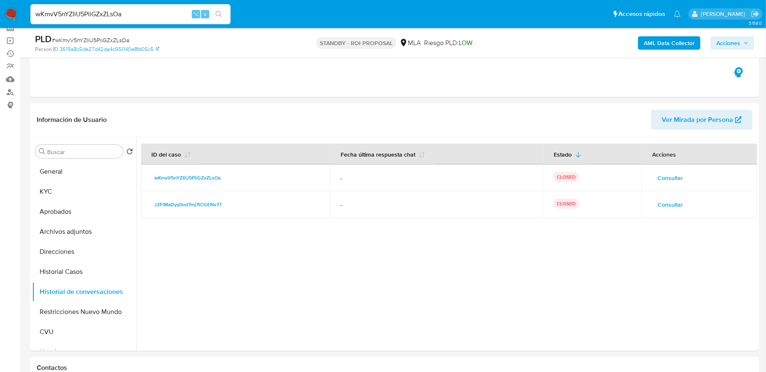
click at [660, 180] on span "Consultar" at bounding box center [670, 178] width 25 height 12
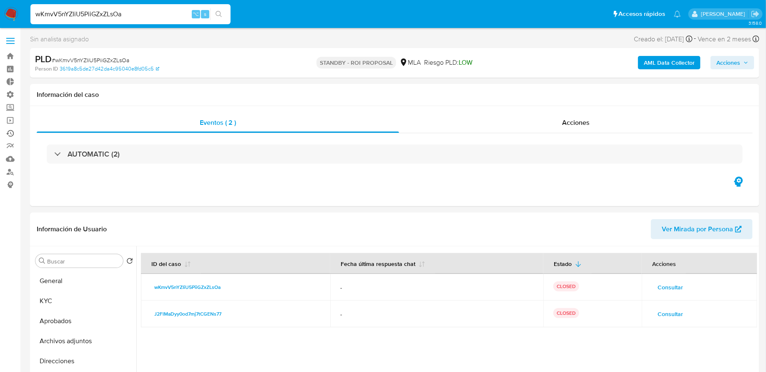
click at [11, 135] on link "Ejecuciones automáticas" at bounding box center [49, 133] width 99 height 13
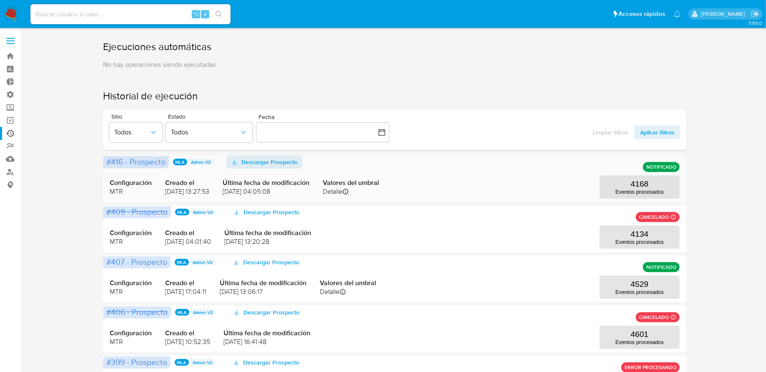
click at [266, 162] on span "Descargar Prospecto" at bounding box center [270, 161] width 56 height 13
click at [126, 18] on input at bounding box center [130, 14] width 200 height 11
paste input "201072632"
type input "201072632"
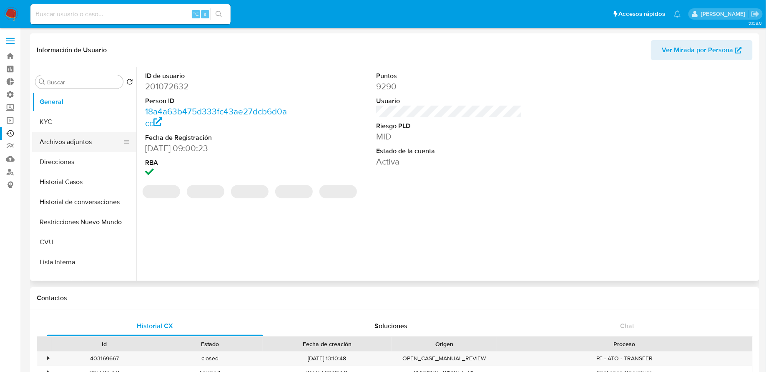
select select "10"
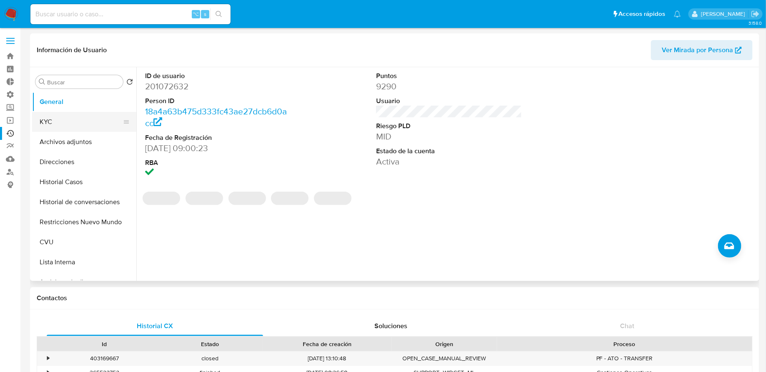
click at [97, 127] on button "KYC" at bounding box center [81, 122] width 98 height 20
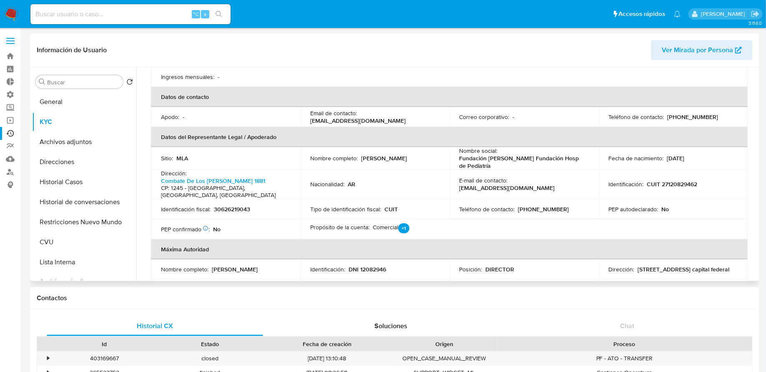
scroll to position [201, 0]
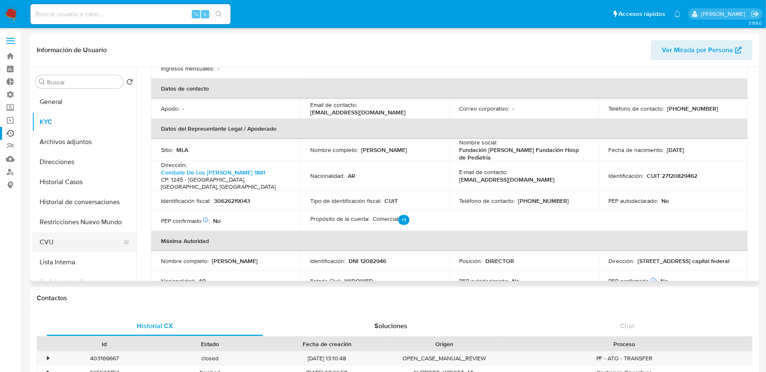
click at [76, 239] on button "CVU" at bounding box center [81, 242] width 98 height 20
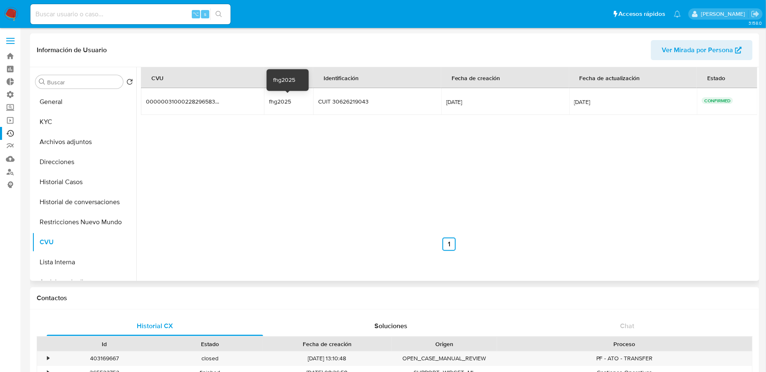
click at [275, 101] on div "fhg2025" at bounding box center [288, 102] width 39 height 8
click at [69, 180] on button "Historial Casos" at bounding box center [81, 182] width 98 height 20
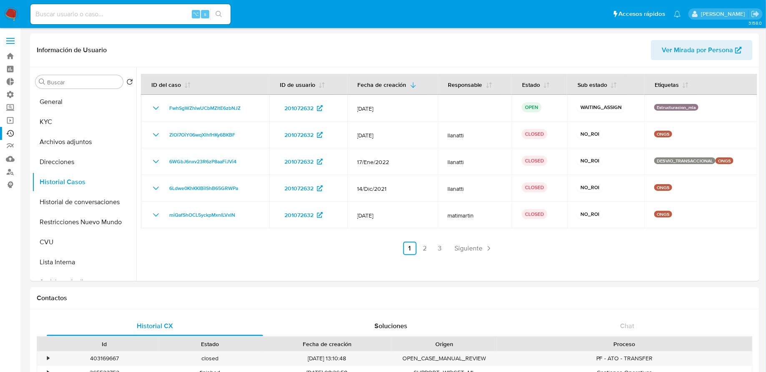
click at [152, 13] on input at bounding box center [130, 14] width 200 height 11
paste input "725076193"
type input "725076193"
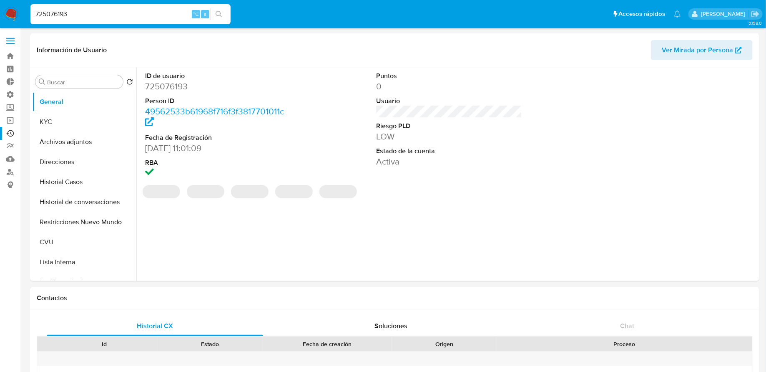
select select "10"
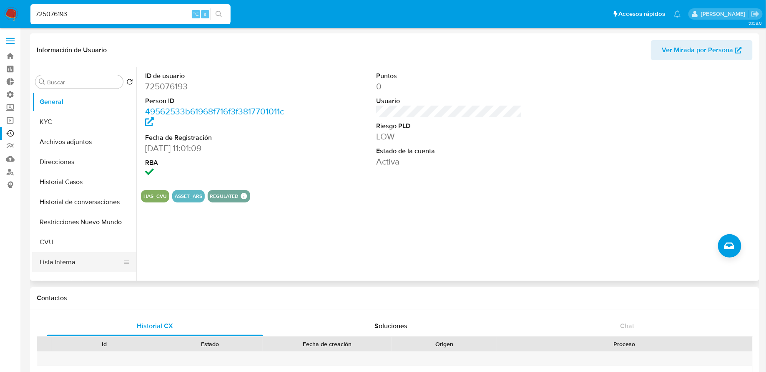
click at [71, 252] on button "Lista Interna" at bounding box center [81, 262] width 98 height 20
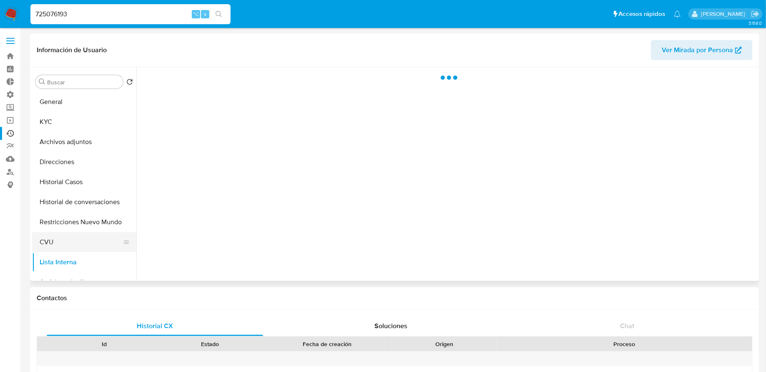
click at [71, 244] on button "CVU" at bounding box center [81, 242] width 98 height 20
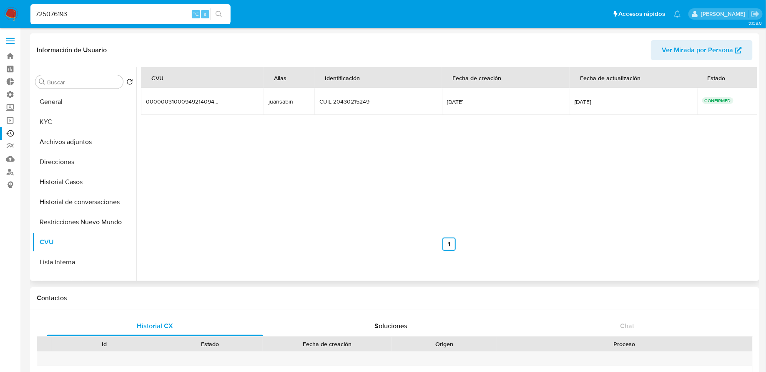
click at [277, 103] on div "juansabin" at bounding box center [289, 102] width 41 height 8
click at [151, 13] on input "725076193" at bounding box center [130, 14] width 200 height 11
paste input "559573805"
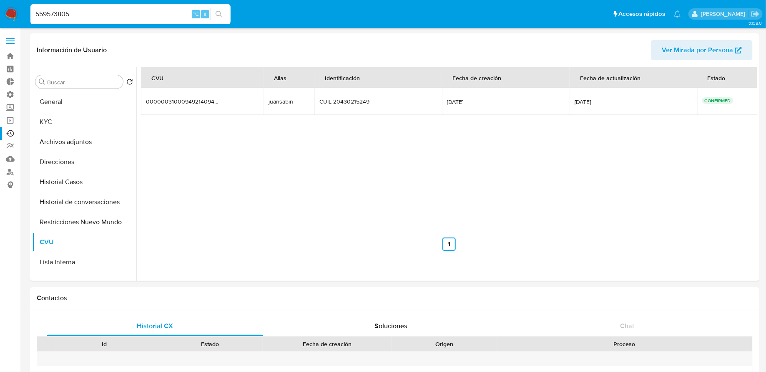
type input "559573805"
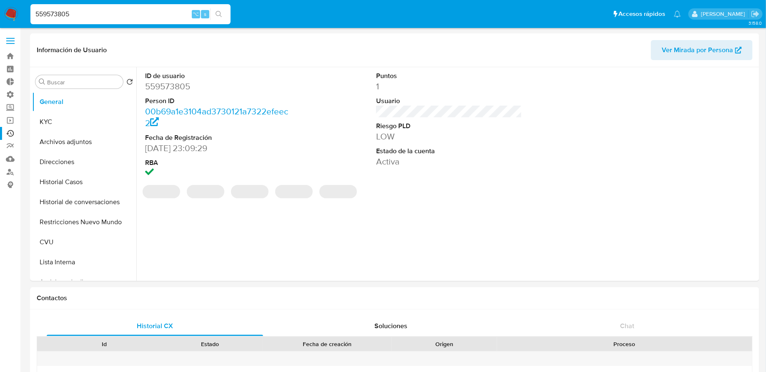
select select "10"
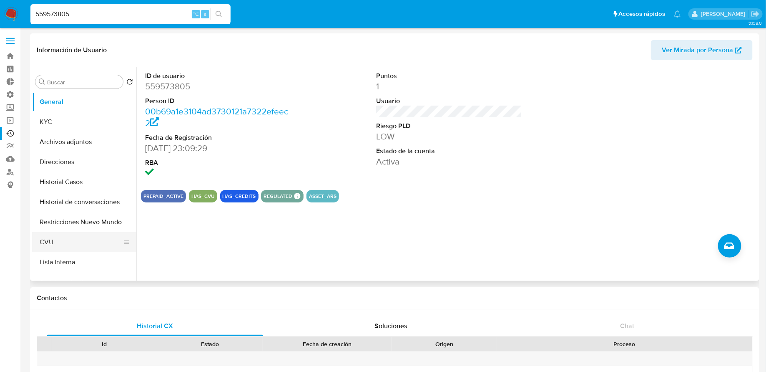
click at [62, 243] on button "CVU" at bounding box center [81, 242] width 98 height 20
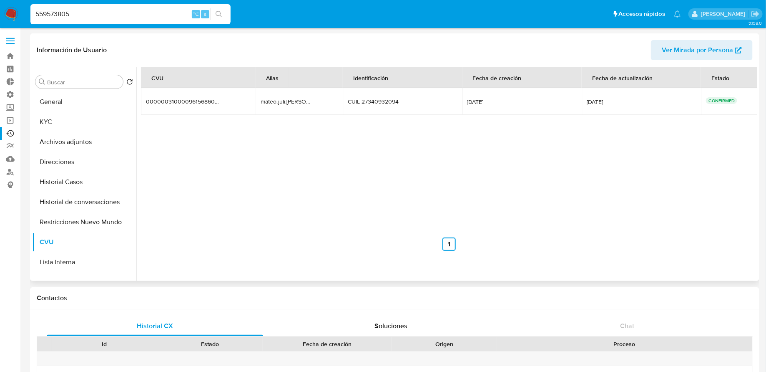
click at [281, 103] on div "mateo.juli.patin" at bounding box center [287, 102] width 53 height 8
drag, startPoint x: 302, startPoint y: 103, endPoint x: 265, endPoint y: 103, distance: 36.7
click at [265, 103] on div "mateo.juli.patin" at bounding box center [287, 102] width 53 height 8
click at [164, 9] on input "559573805" at bounding box center [130, 14] width 200 height 11
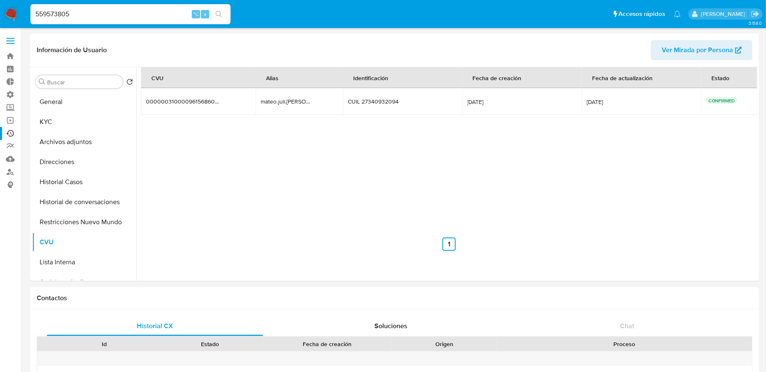
click at [164, 9] on input "559573805" at bounding box center [130, 14] width 200 height 11
paste input "2103488047"
type input "2103488047"
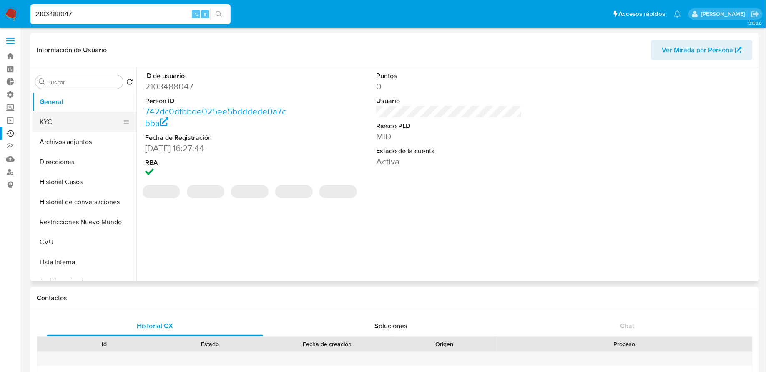
select select "10"
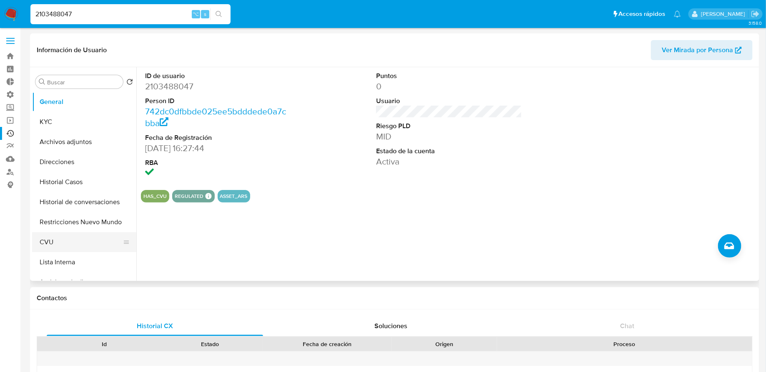
click at [78, 241] on button "CVU" at bounding box center [81, 242] width 98 height 20
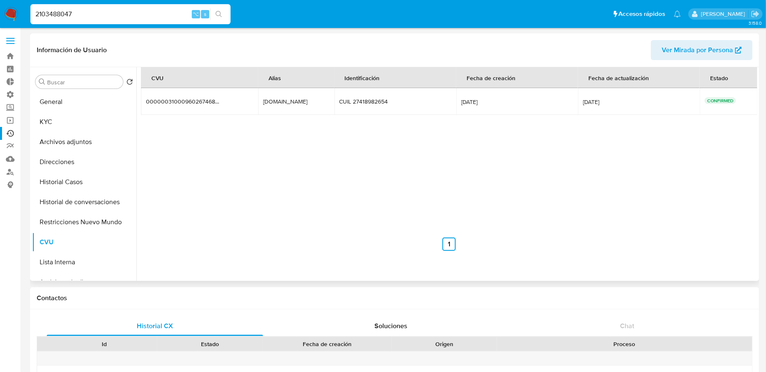
drag, startPoint x: 311, startPoint y: 102, endPoint x: 260, endPoint y: 102, distance: 50.5
click at [260, 102] on td "lolita.265.kilo.mp lolita.265.kilo.mp" at bounding box center [296, 101] width 76 height 27
click at [113, 13] on input "2103488047" at bounding box center [130, 14] width 200 height 11
paste input "729916183"
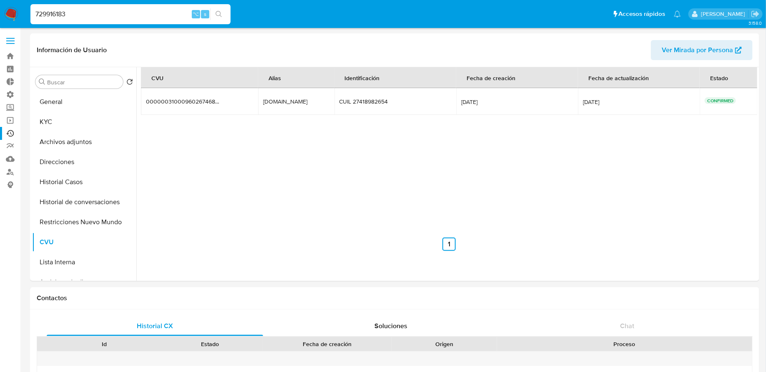
type input "729916183"
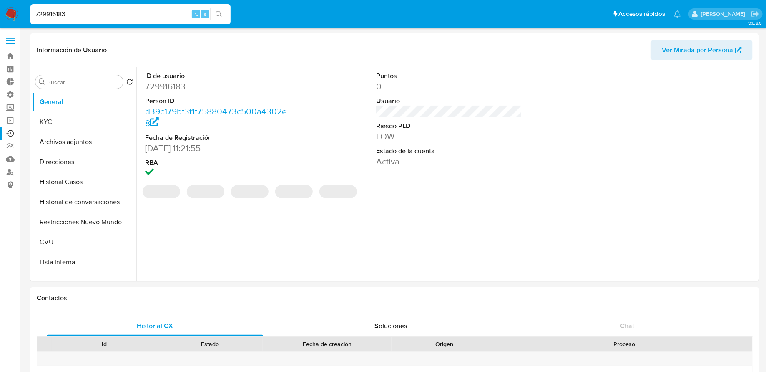
select select "10"
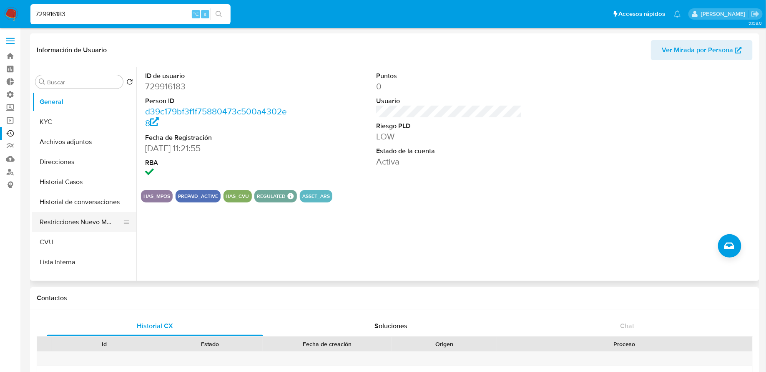
click at [73, 224] on button "Restricciones Nuevo Mundo" at bounding box center [81, 222] width 98 height 20
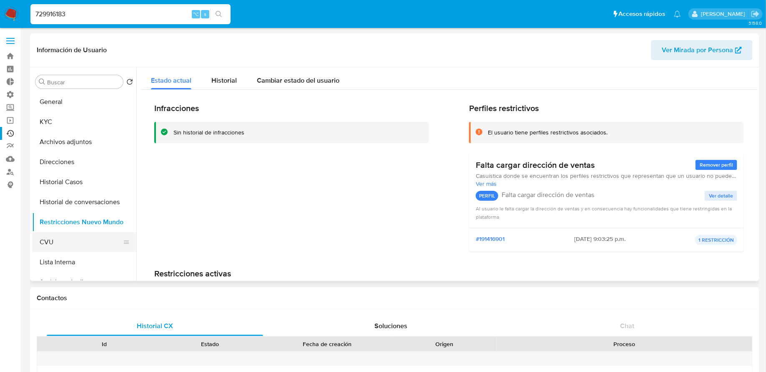
click at [63, 238] on button "CVU" at bounding box center [81, 242] width 98 height 20
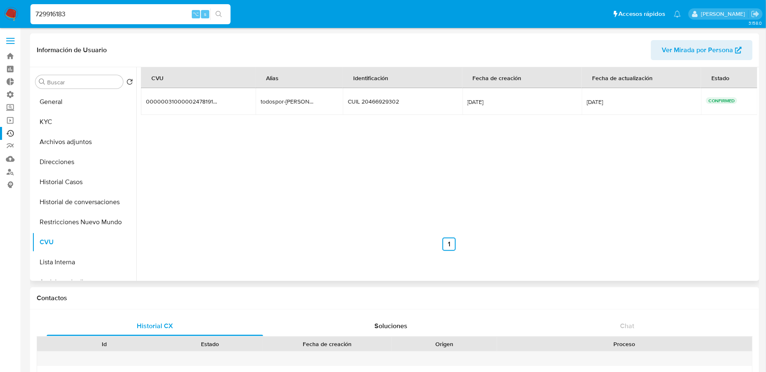
drag, startPoint x: 307, startPoint y: 102, endPoint x: 261, endPoint y: 103, distance: 46.3
click at [261, 103] on td "todospor-lucas todospor-lucas" at bounding box center [299, 101] width 87 height 27
click at [107, 13] on input "729916183" at bounding box center [130, 14] width 200 height 11
paste input "1618833238"
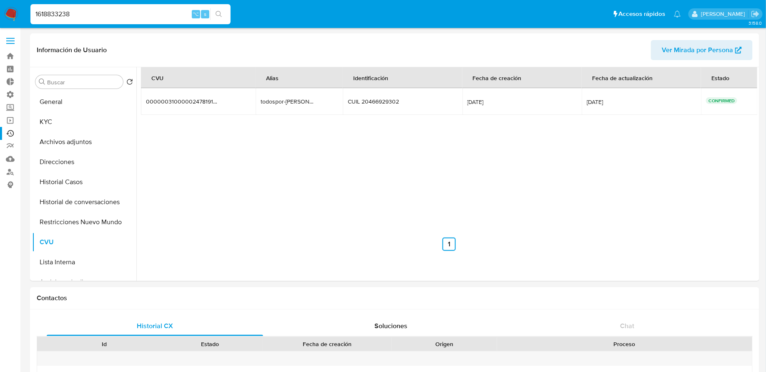
type input "1618833238"
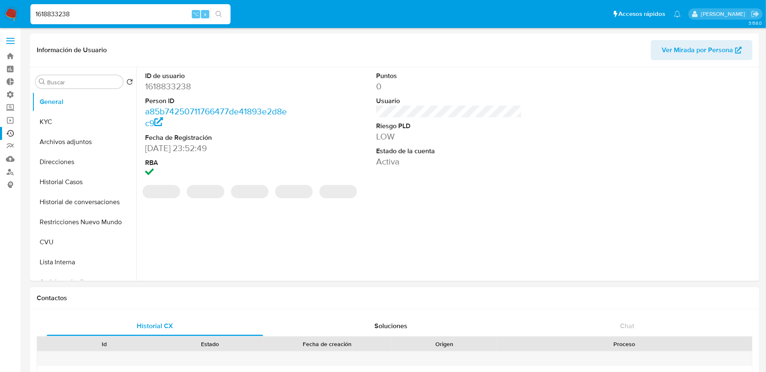
select select "10"
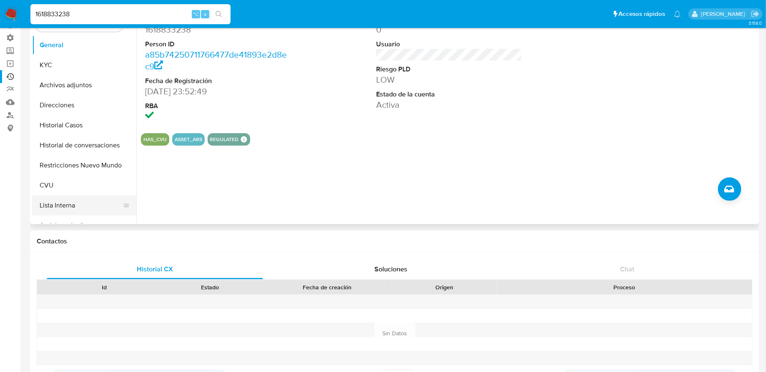
scroll to position [9, 0]
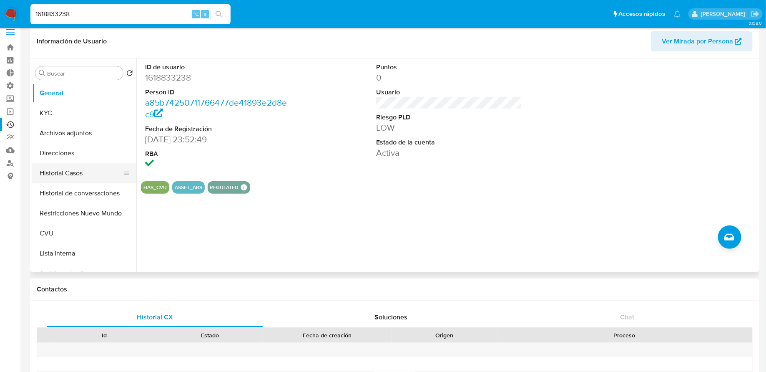
click at [90, 174] on button "Historial Casos" at bounding box center [81, 173] width 98 height 20
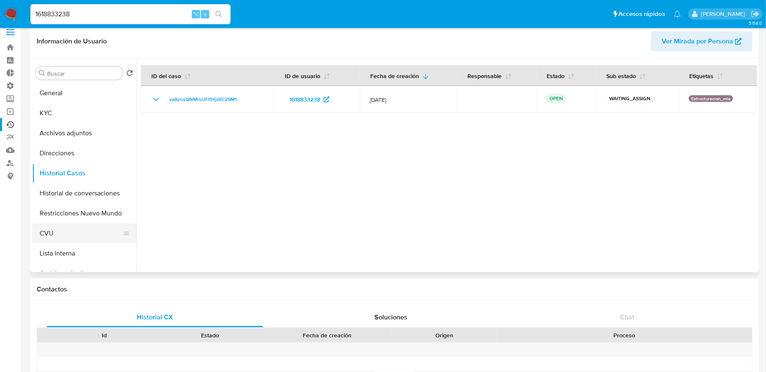
click at [74, 234] on button "CVU" at bounding box center [81, 233] width 98 height 20
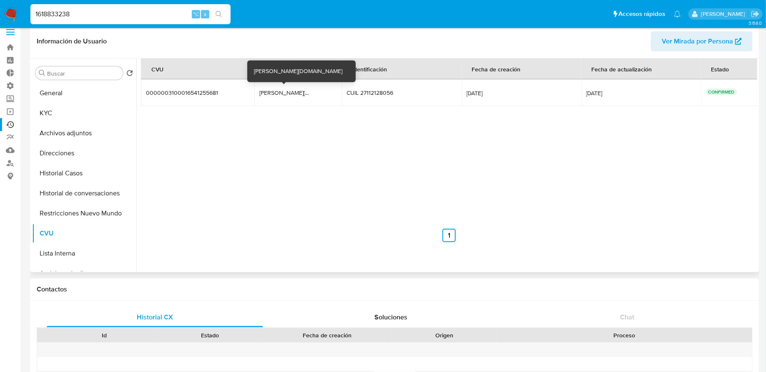
drag, startPoint x: 316, startPoint y: 93, endPoint x: 257, endPoint y: 95, distance: 59.3
click at [257, 95] on td "cristina.805.onza.mp cristina.805.onza.mp" at bounding box center [298, 92] width 88 height 27
click at [134, 11] on input "1618833238" at bounding box center [130, 14] width 200 height 11
paste input "2609474923"
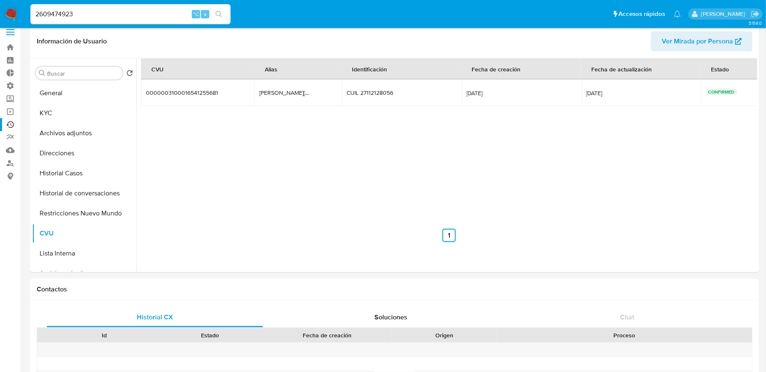
type input "2609474923"
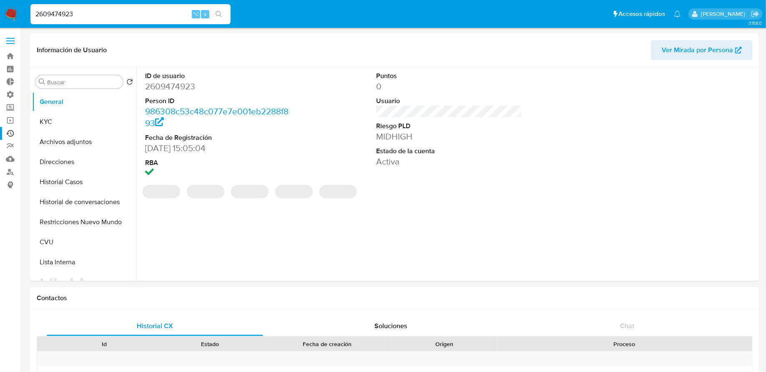
select select "10"
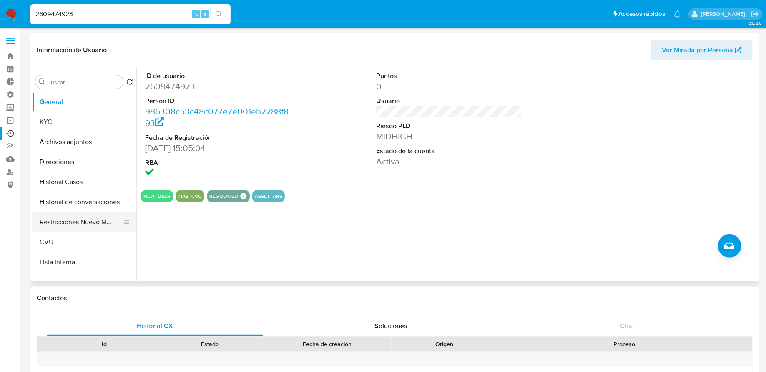
click at [92, 226] on button "Restricciones Nuevo Mundo" at bounding box center [81, 222] width 98 height 20
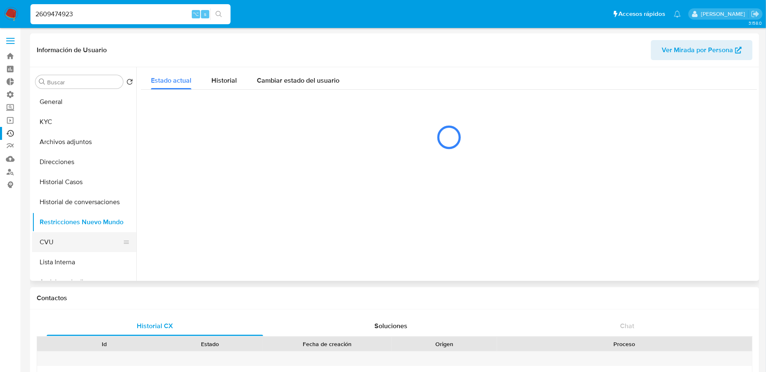
click at [81, 239] on button "CVU" at bounding box center [81, 242] width 98 height 20
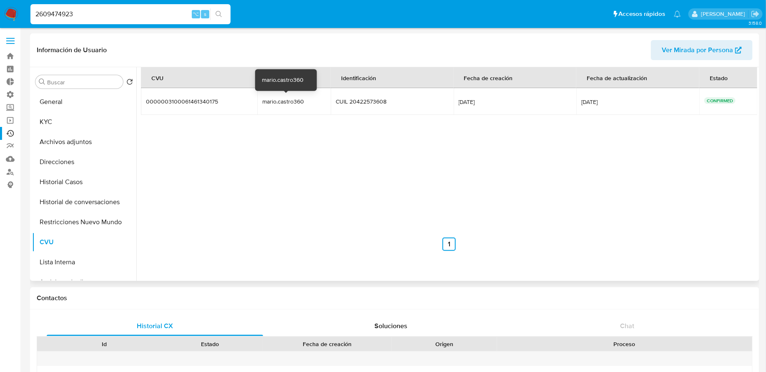
click at [280, 103] on div "mario.castro360" at bounding box center [288, 102] width 53 height 8
click at [105, 16] on input "2609474923" at bounding box center [130, 14] width 200 height 11
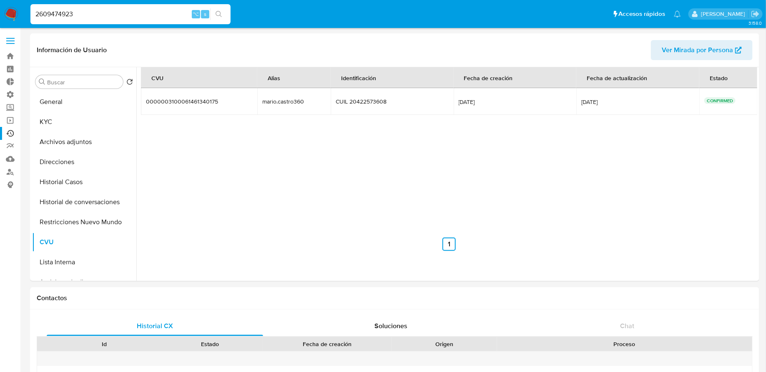
paste input "178374269"
type input "178374269"
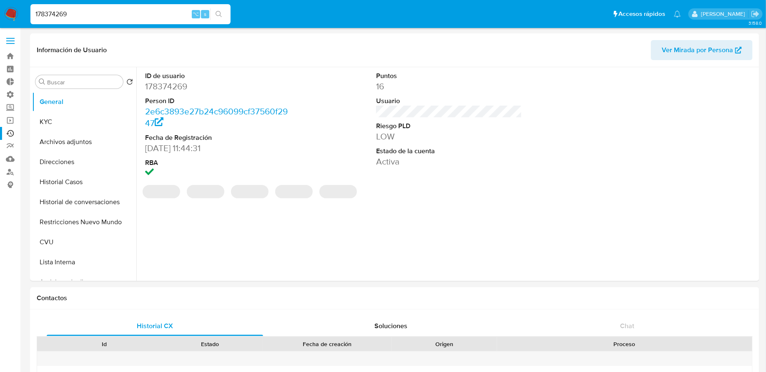
select select "10"
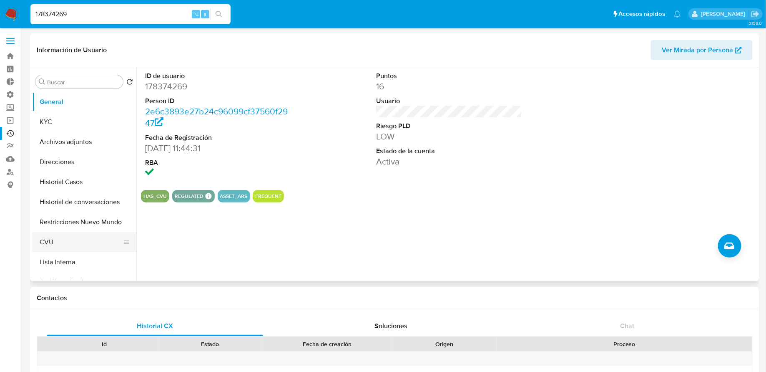
click at [78, 238] on button "CVU" at bounding box center [81, 242] width 98 height 20
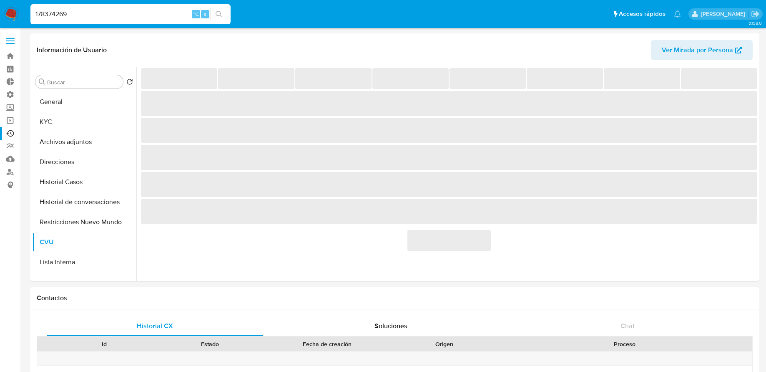
select select "10"
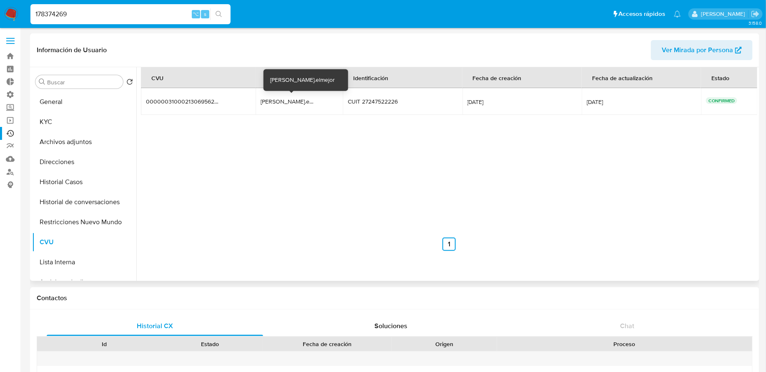
click at [281, 99] on div "[PERSON_NAME].elmejor" at bounding box center [287, 102] width 53 height 8
click at [56, 128] on button "KYC" at bounding box center [81, 122] width 98 height 20
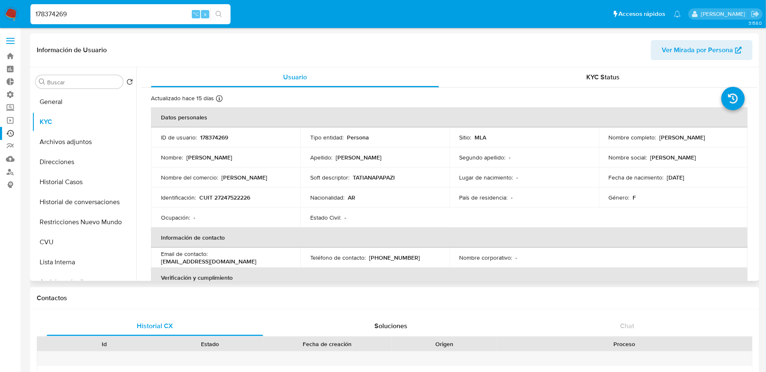
click at [673, 137] on p "[PERSON_NAME]" at bounding box center [683, 138] width 46 height 8
click at [682, 129] on td "Nombre completo : [PERSON_NAME]" at bounding box center [673, 137] width 149 height 20
drag, startPoint x: 658, startPoint y: 137, endPoint x: 707, endPoint y: 138, distance: 49.2
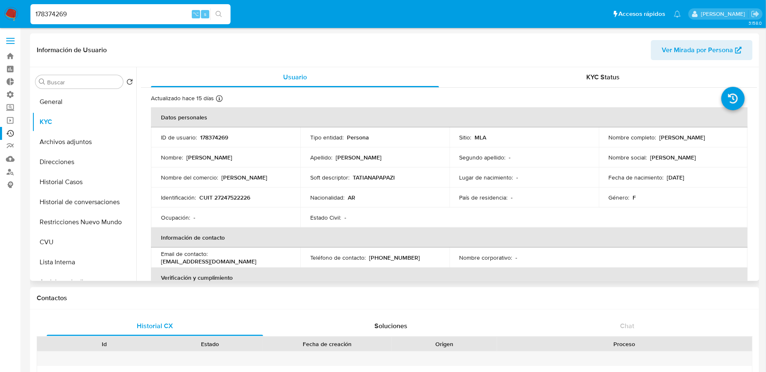
click at [708, 137] on div "Nombre completo : [PERSON_NAME]" at bounding box center [673, 138] width 129 height 8
copy p "Tatiana Papazian"
click at [93, 17] on input "178374269" at bounding box center [130, 14] width 200 height 11
paste input "081980271"
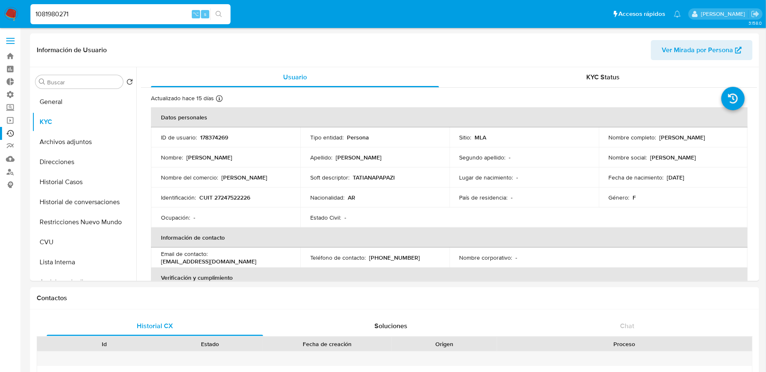
type input "1081980271"
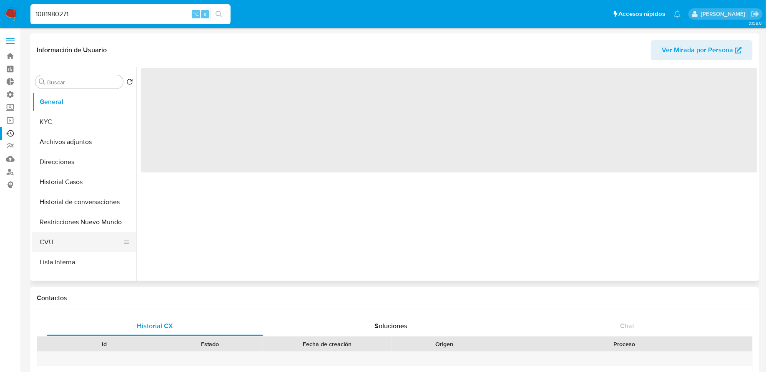
click at [69, 243] on button "CVU" at bounding box center [81, 242] width 98 height 20
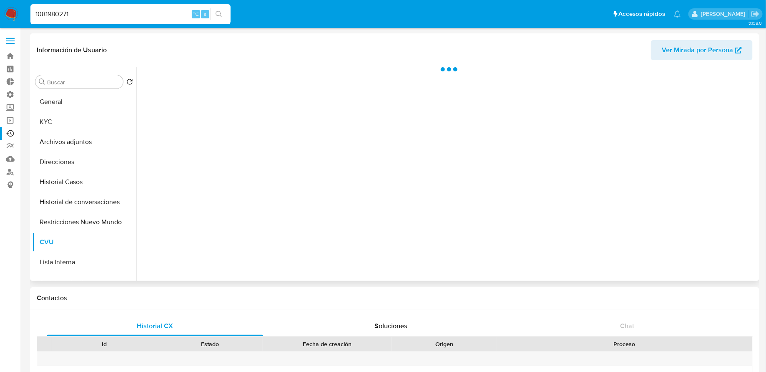
select select "10"
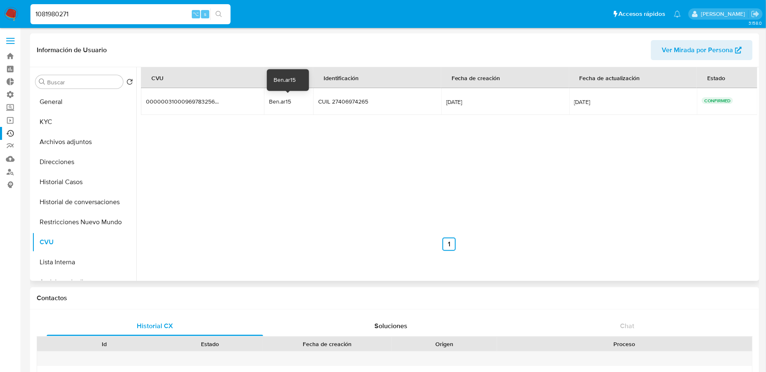
click at [272, 100] on div "Ben.ar15" at bounding box center [288, 102] width 39 height 8
click at [97, 18] on input "1081980271" at bounding box center [130, 14] width 200 height 11
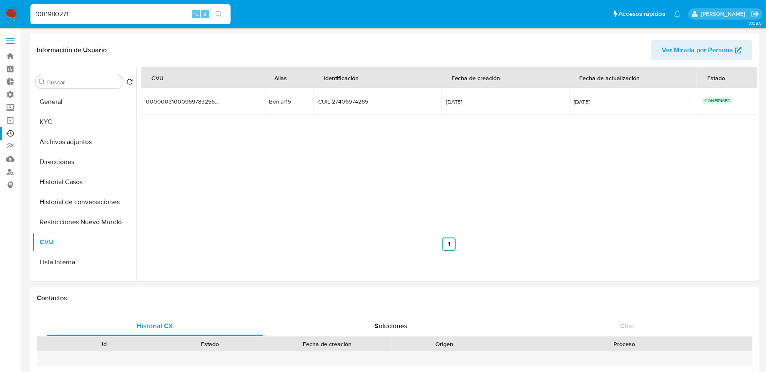
paste input "356128268"
type input "356128268"
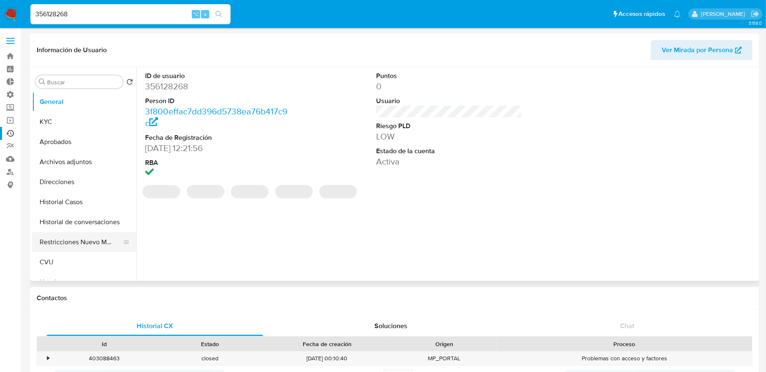
click at [76, 247] on button "Restricciones Nuevo Mundo" at bounding box center [81, 242] width 98 height 20
select select "10"
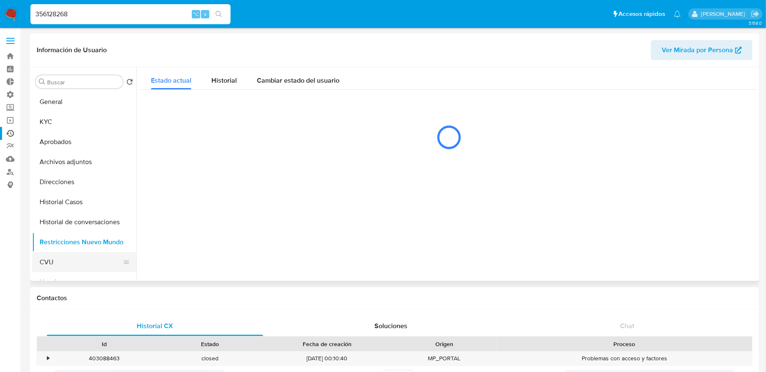
click at [73, 258] on button "CVU" at bounding box center [81, 262] width 98 height 20
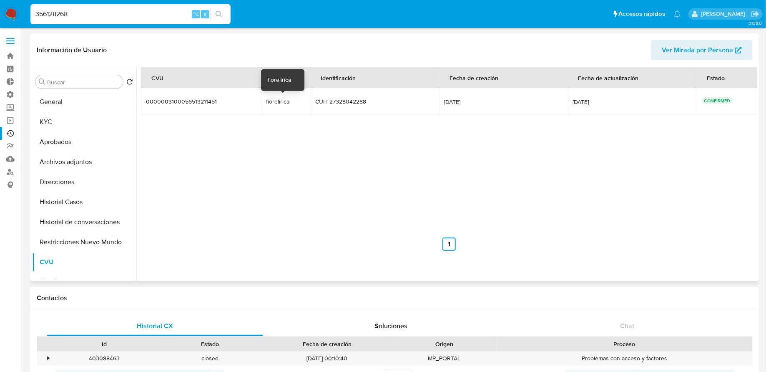
click at [277, 103] on div "fiorelirica" at bounding box center [286, 102] width 40 height 8
click at [178, 8] on div "356128268 ⌥ s" at bounding box center [130, 14] width 200 height 20
click at [172, 11] on input "356128268" at bounding box center [130, 14] width 200 height 11
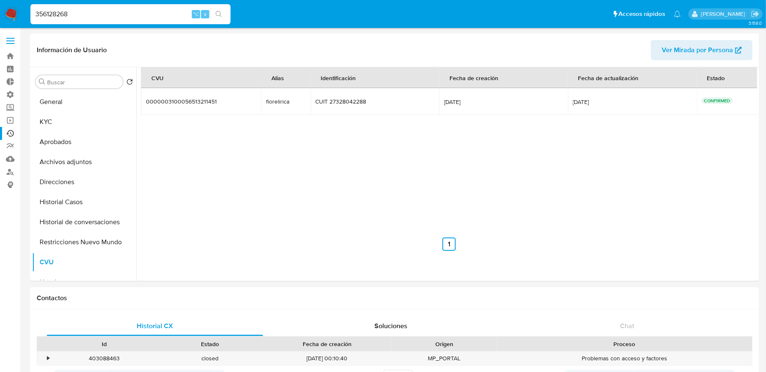
click at [172, 11] on input "356128268" at bounding box center [130, 14] width 200 height 11
paste input "463818919"
type input "463818919"
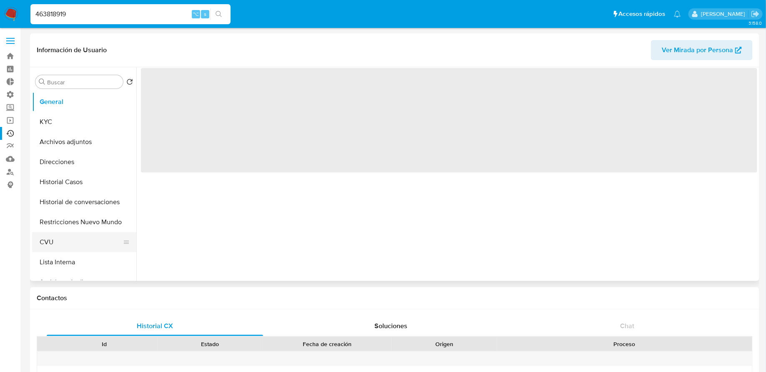
click at [77, 237] on button "CVU" at bounding box center [81, 242] width 98 height 20
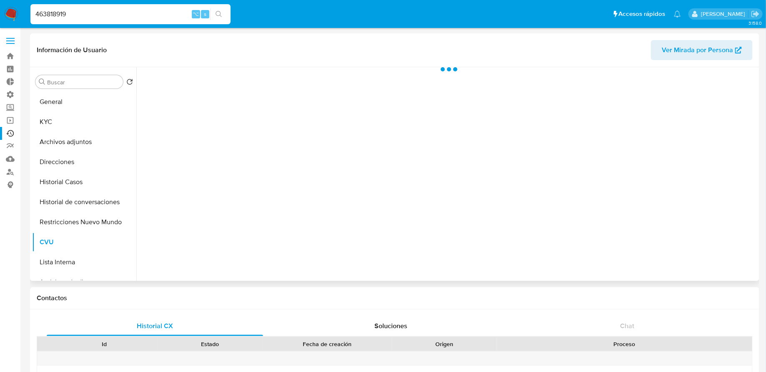
select select "10"
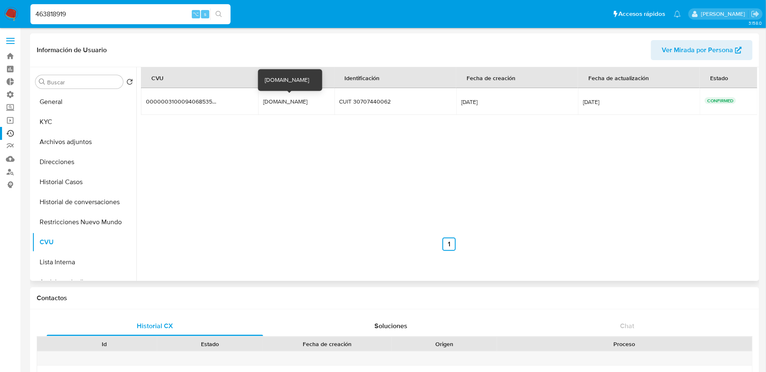
click at [275, 102] on div "reir.ama.obro.mp" at bounding box center [289, 102] width 53 height 8
click at [6, 117] on link "Operaciones masivas" at bounding box center [49, 120] width 99 height 13
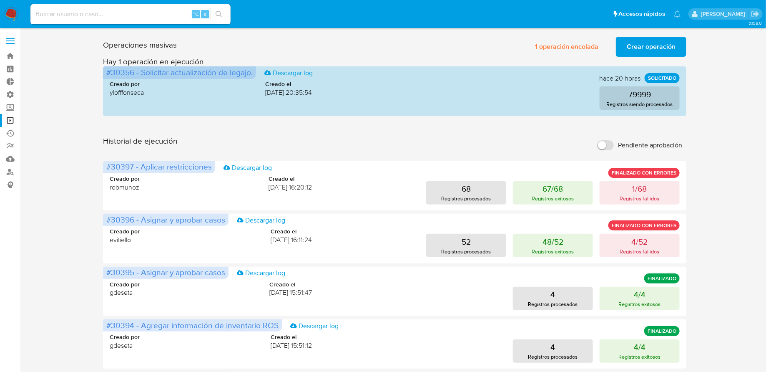
click at [673, 47] on span "Crear operación" at bounding box center [651, 47] width 49 height 18
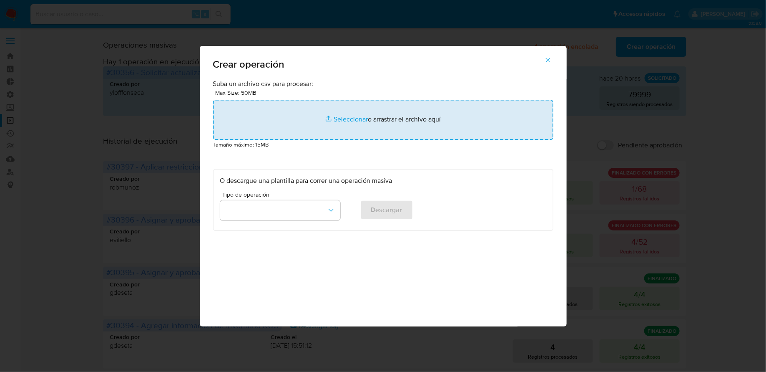
click at [325, 117] on input "file" at bounding box center [383, 120] width 340 height 40
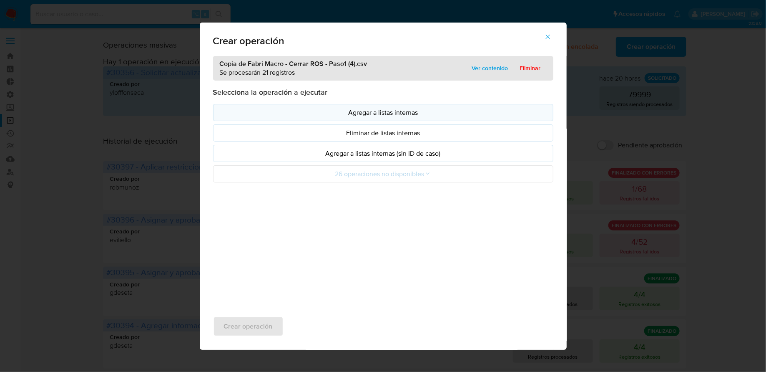
click at [300, 114] on p "Agregar a listas internas" at bounding box center [383, 113] width 326 height 10
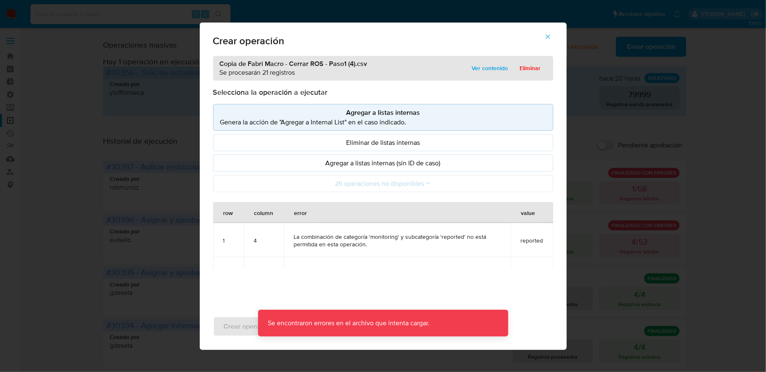
click at [548, 38] on icon "button" at bounding box center [548, 37] width 8 height 8
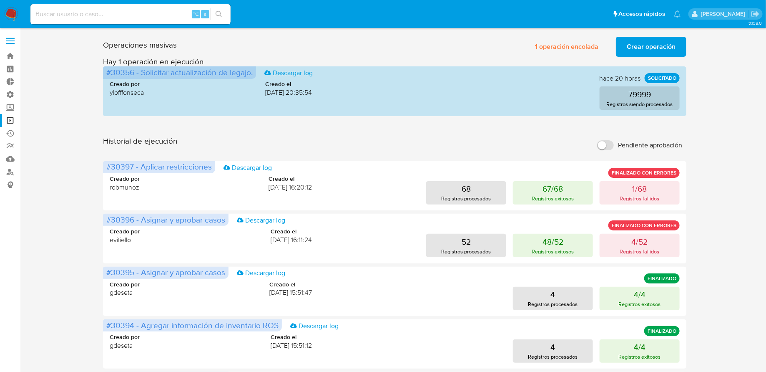
click at [640, 40] on span "Crear operación" at bounding box center [651, 47] width 49 height 18
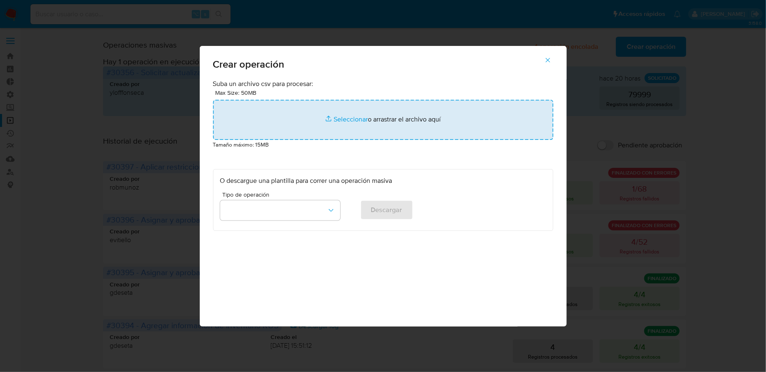
click at [359, 118] on input "file" at bounding box center [383, 120] width 340 height 40
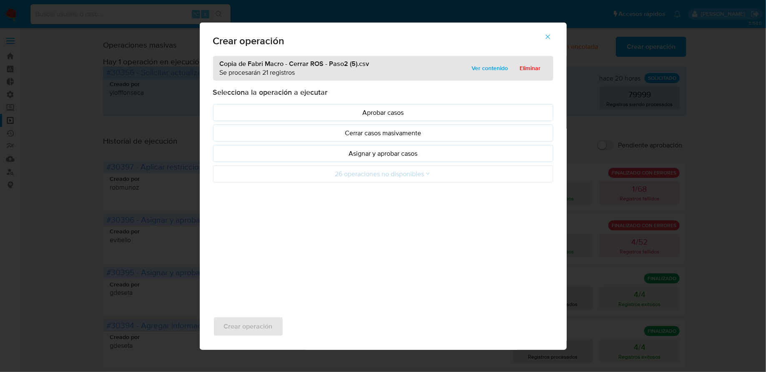
click at [304, 156] on p "Asignar y aprobar casos" at bounding box center [383, 154] width 326 height 10
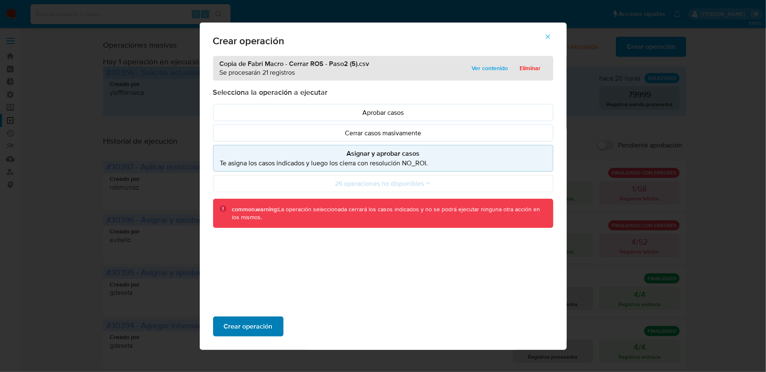
click at [254, 328] on span "Crear operación" at bounding box center [248, 326] width 49 height 18
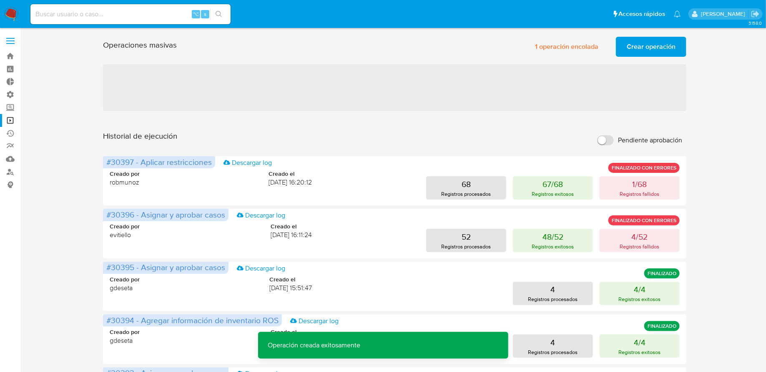
click at [641, 45] on span "Crear operación" at bounding box center [651, 47] width 49 height 18
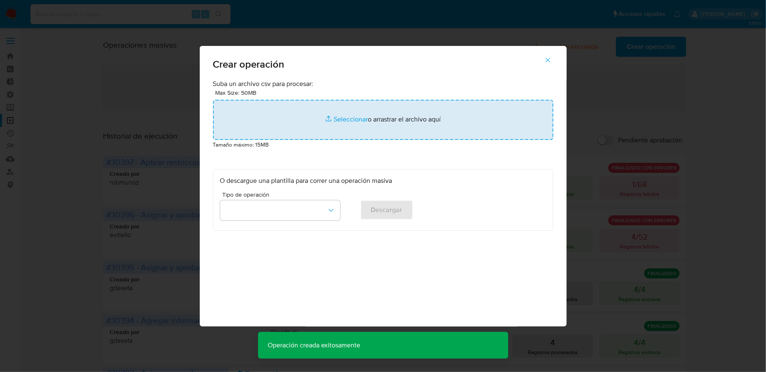
click at [375, 118] on input "file" at bounding box center [383, 120] width 340 height 40
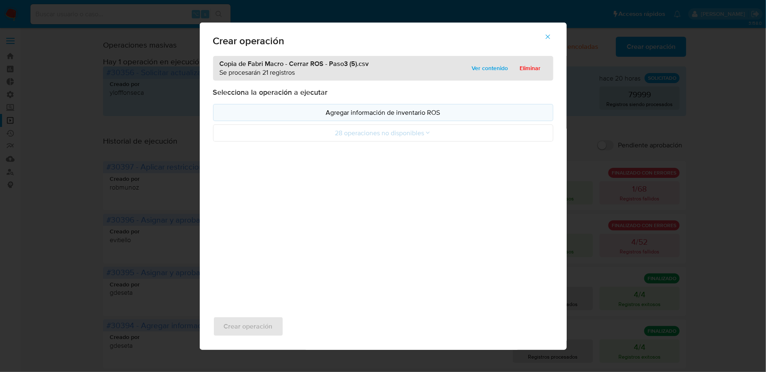
click at [294, 109] on p "Agregar información de inventario ROS" at bounding box center [383, 113] width 326 height 10
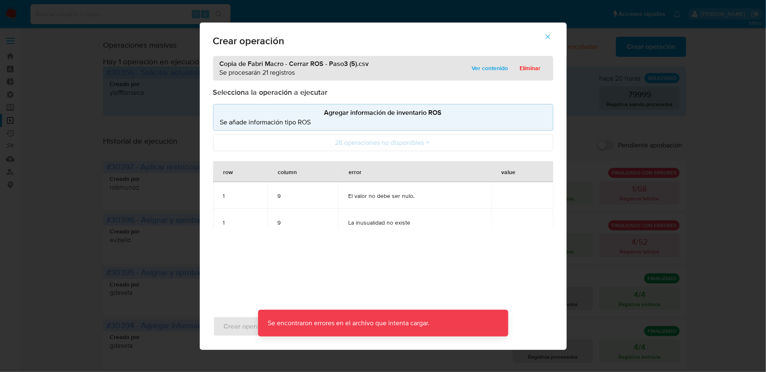
click at [551, 37] on icon "button" at bounding box center [548, 37] width 8 height 8
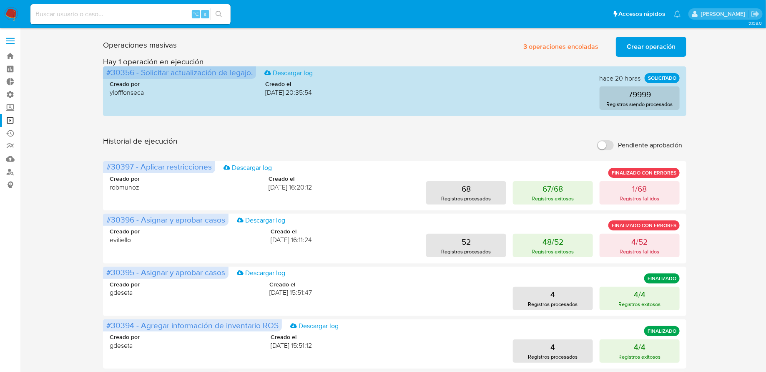
click at [645, 45] on span "Crear operación" at bounding box center [651, 47] width 49 height 18
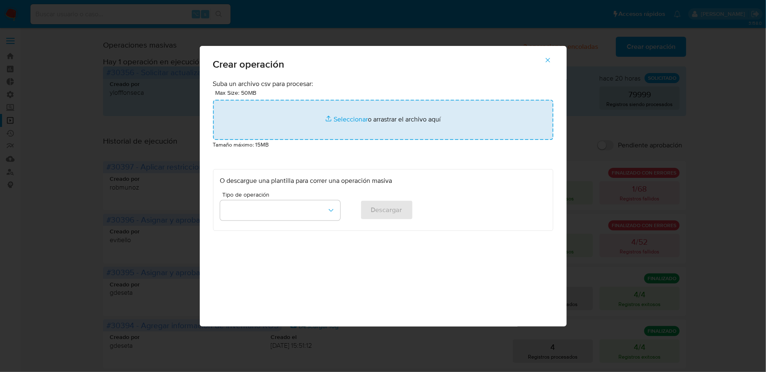
click at [328, 126] on input "file" at bounding box center [383, 120] width 340 height 40
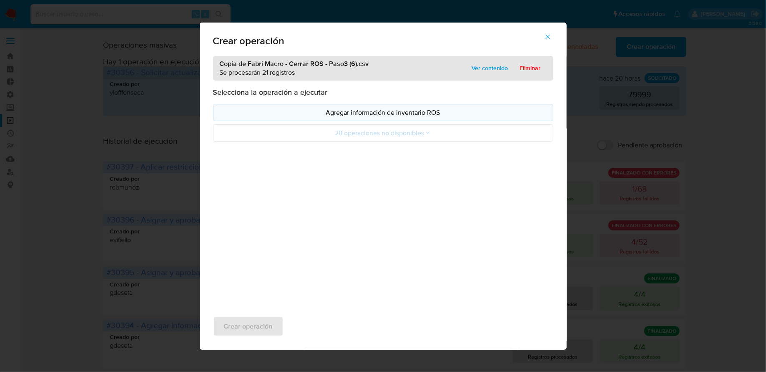
click at [271, 113] on p "Agregar información de inventario ROS" at bounding box center [383, 113] width 326 height 10
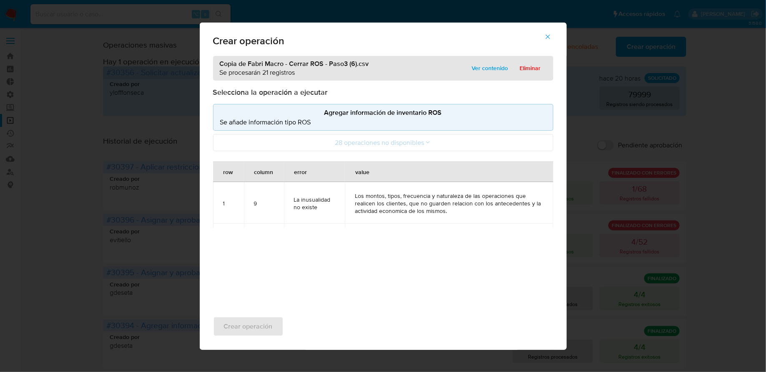
click at [549, 40] on span "button" at bounding box center [548, 37] width 8 height 18
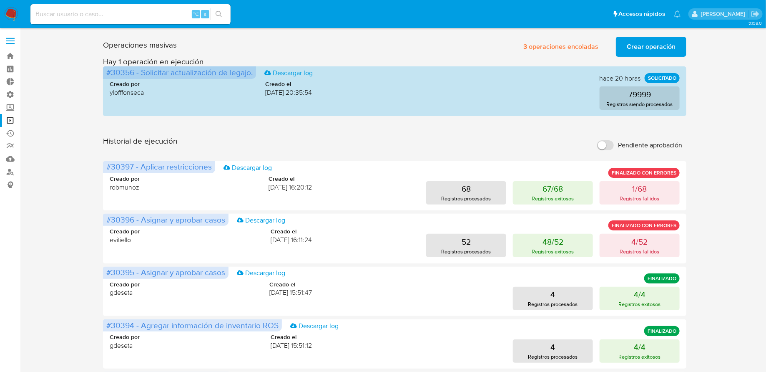
click at [655, 43] on span "Crear operación" at bounding box center [651, 47] width 49 height 18
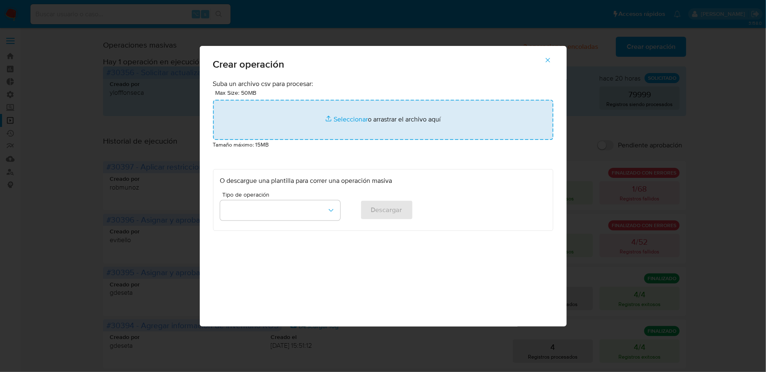
click at [375, 123] on input "file" at bounding box center [383, 120] width 340 height 40
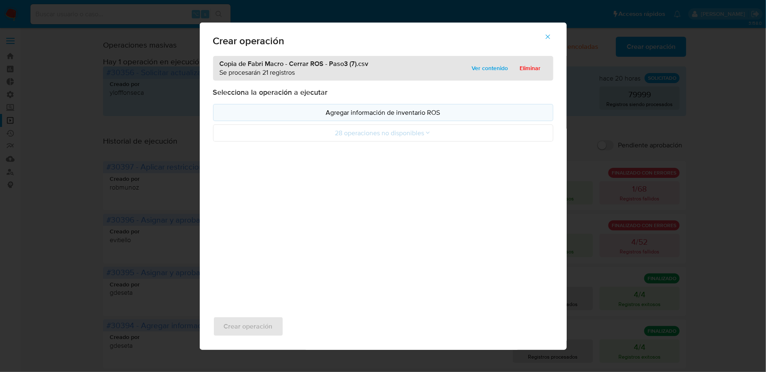
click at [276, 114] on p "Agregar información de inventario ROS" at bounding box center [383, 113] width 326 height 10
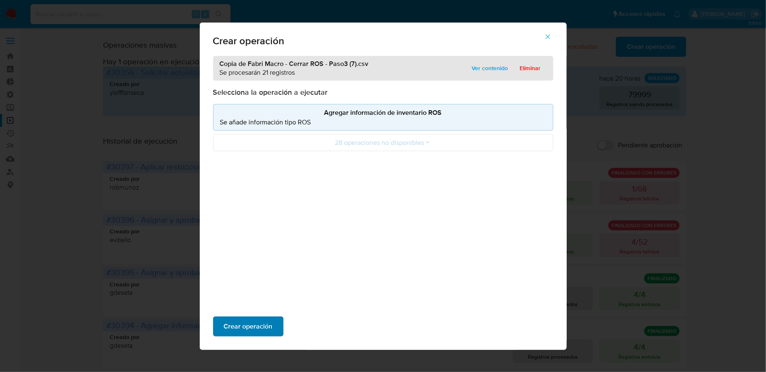
click at [240, 322] on span "Crear operación" at bounding box center [248, 326] width 49 height 18
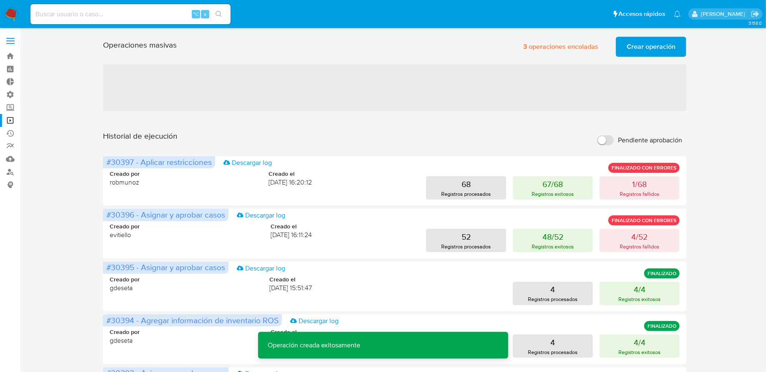
click at [673, 41] on span "Crear operación" at bounding box center [651, 47] width 49 height 18
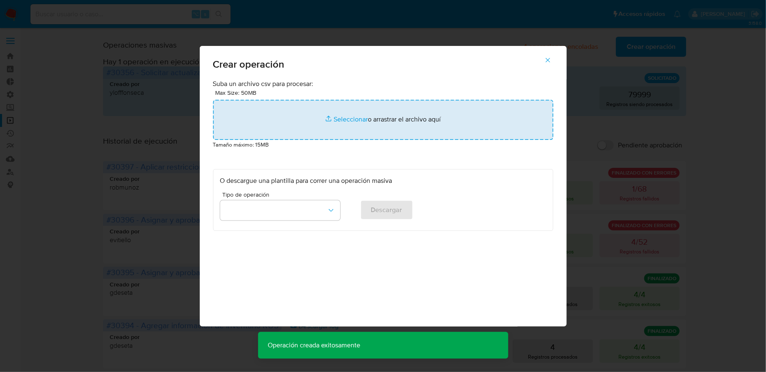
click at [360, 121] on input "file" at bounding box center [383, 120] width 340 height 40
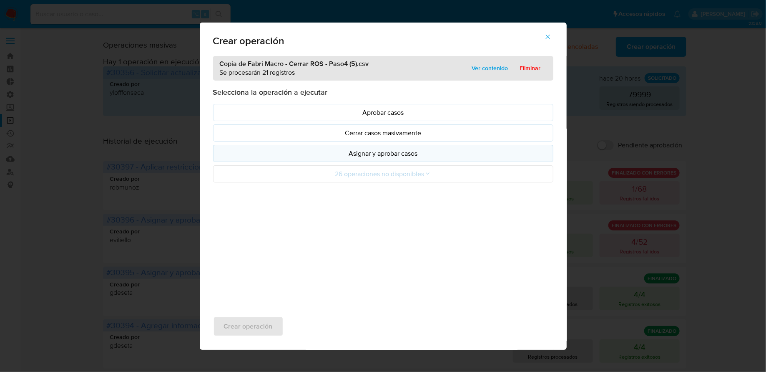
click at [282, 155] on p "Asignar y aprobar casos" at bounding box center [383, 154] width 326 height 10
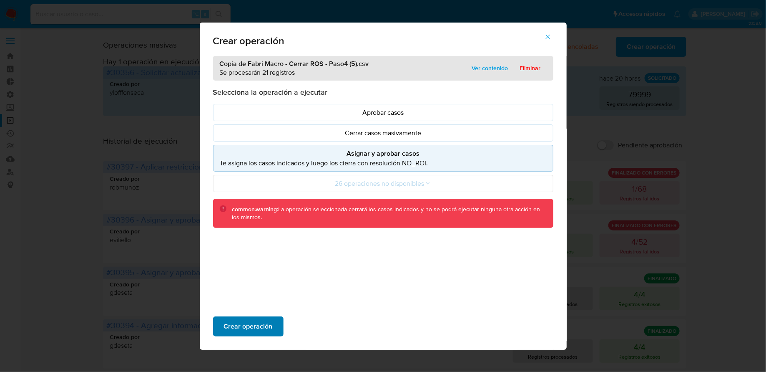
click at [244, 323] on span "Crear operación" at bounding box center [248, 326] width 49 height 18
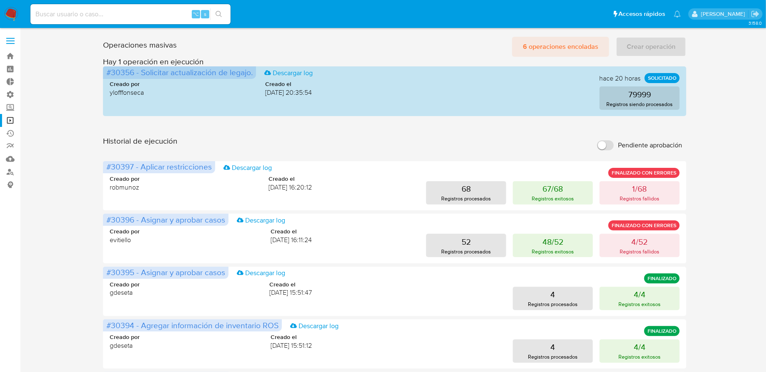
click at [548, 44] on span "6 operaciones encoladas" at bounding box center [561, 47] width 76 height 18
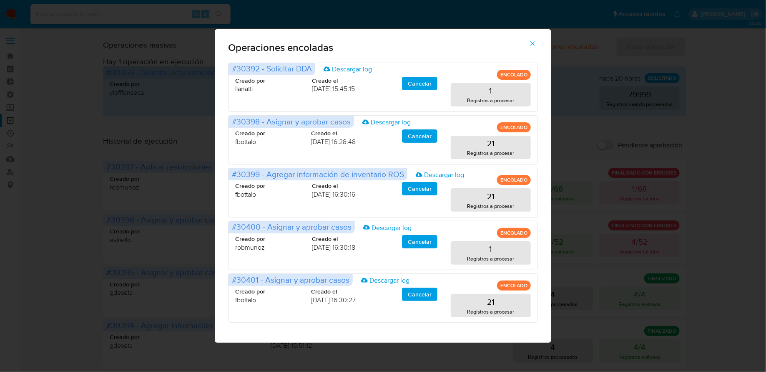
click at [534, 40] on icon "button" at bounding box center [533, 44] width 8 height 8
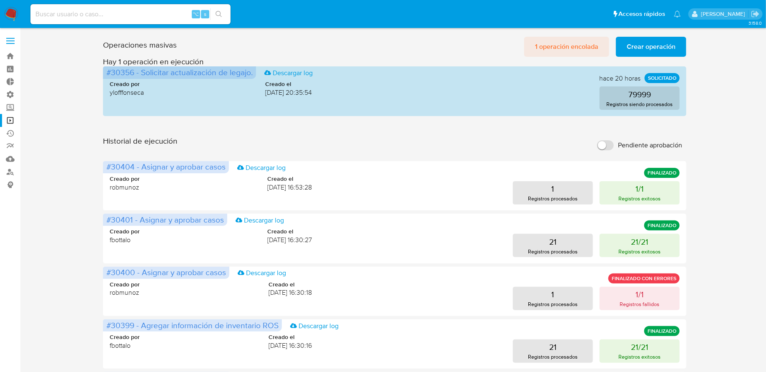
click at [578, 46] on span "1 operación encolada" at bounding box center [566, 47] width 63 height 18
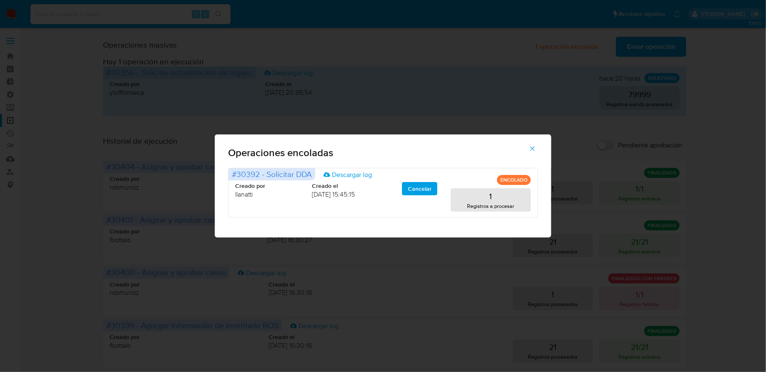
click at [599, 131] on div "Operaciones encoladas #30392 - Solicitar DDA Descargar log ENCOLADO Creado por …" at bounding box center [383, 186] width 766 height 372
click at [535, 148] on icon "button" at bounding box center [533, 149] width 8 height 8
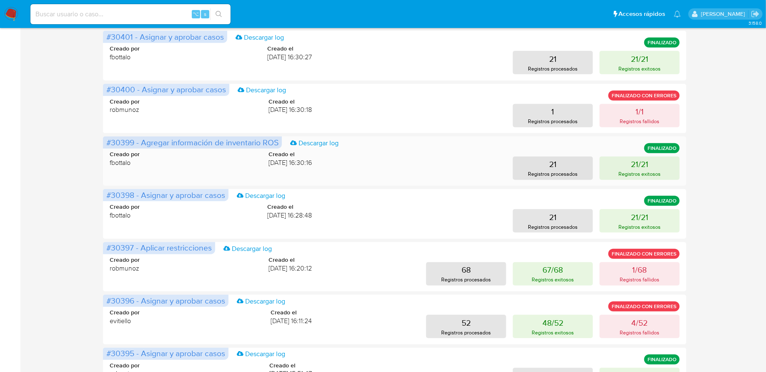
scroll to position [186, 0]
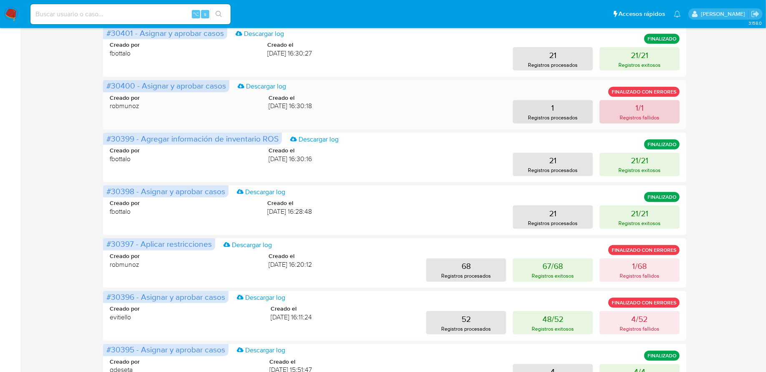
click at [660, 108] on button "1/1 Registros fallidos" at bounding box center [640, 111] width 80 height 23
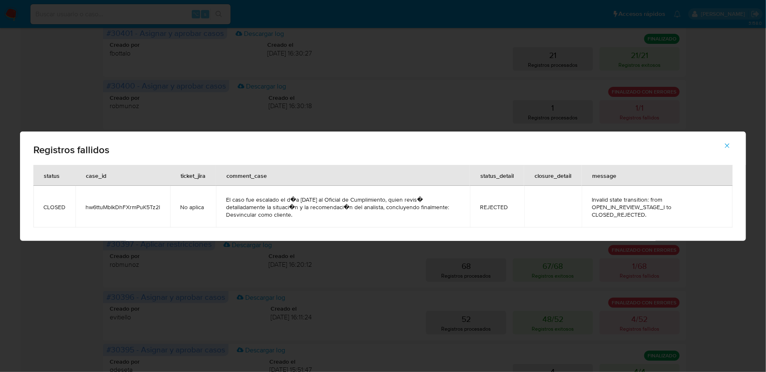
click at [728, 147] on icon "button" at bounding box center [728, 146] width 8 height 8
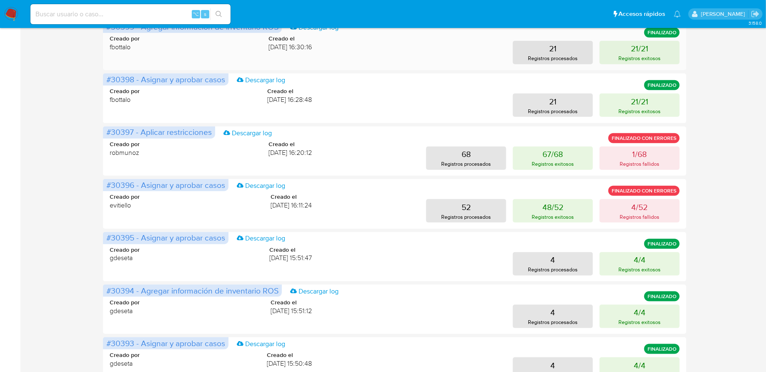
scroll to position [339, 0]
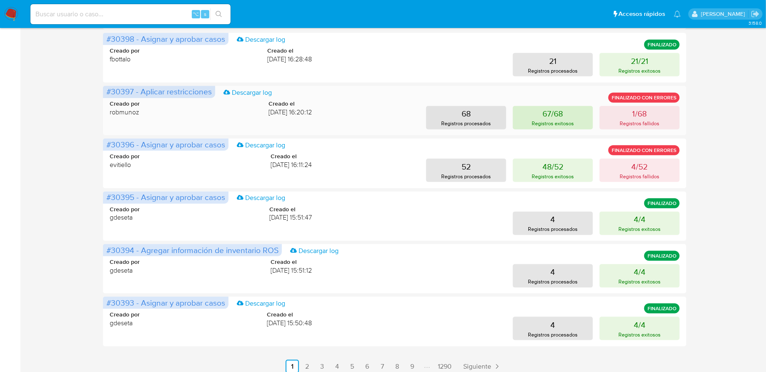
click at [552, 125] on p "Registros exitosos" at bounding box center [553, 123] width 42 height 8
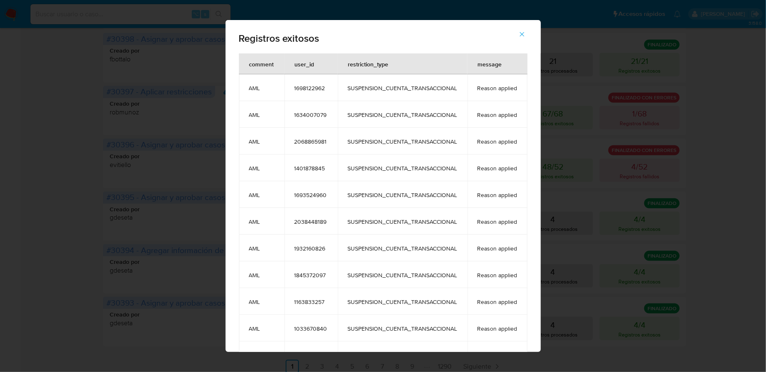
click at [531, 32] on button "button" at bounding box center [522, 34] width 29 height 20
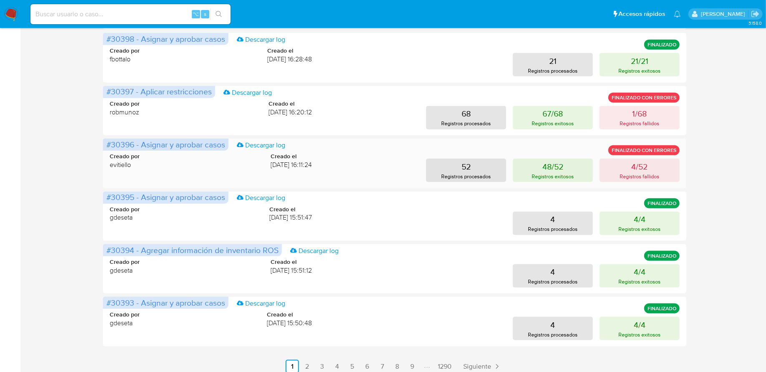
scroll to position [0, 0]
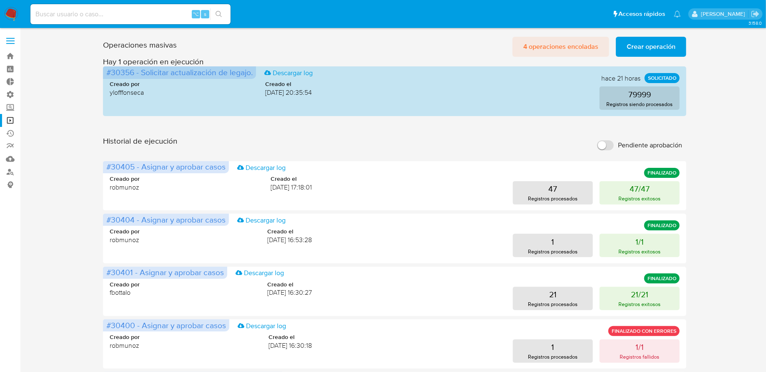
click at [552, 46] on span "4 operaciones encoladas" at bounding box center [561, 47] width 75 height 18
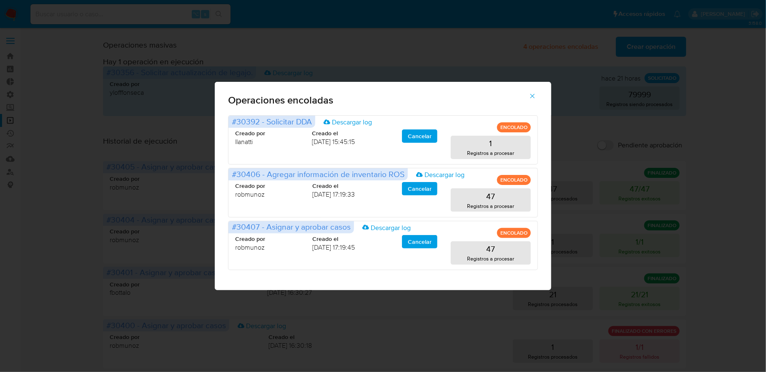
click at [532, 98] on icon "button" at bounding box center [533, 96] width 8 height 8
